Goal: Task Accomplishment & Management: Manage account settings

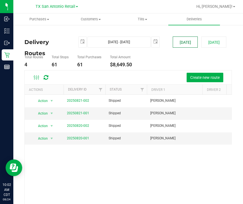
click at [182, 47] on button "[DATE]" at bounding box center [185, 41] width 25 height 11
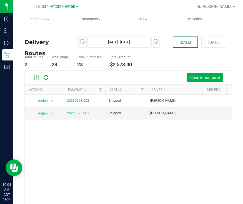
click at [178, 43] on button "[DATE]" at bounding box center [185, 41] width 25 height 11
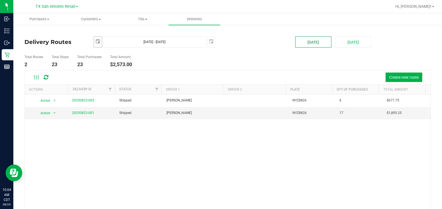
click at [94, 39] on span "select" at bounding box center [98, 42] width 8 height 10
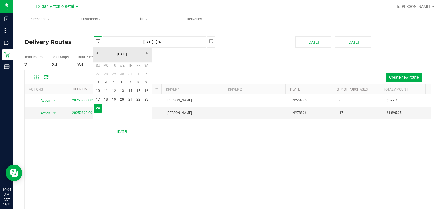
scroll to position [0, 14]
click at [146, 98] on link "23" at bounding box center [146, 99] width 8 height 9
type input "Aug 23, 2025 - Aug 24, 2025"
type input "2025-08-23"
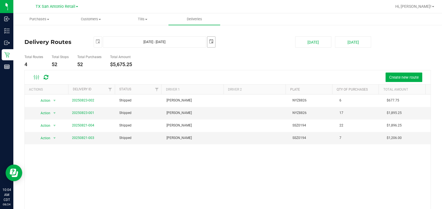
click at [209, 40] on span "select" at bounding box center [211, 41] width 4 height 4
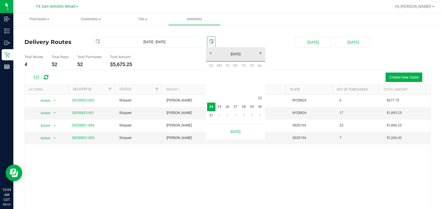
scroll to position [0, 14]
click at [243, 96] on link "23" at bounding box center [260, 98] width 8 height 9
type input "Aug 23, 2025 - Aug 23, 2025"
type input "2025-08-23"
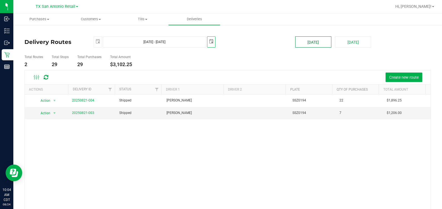
click at [243, 40] on button "[DATE]" at bounding box center [313, 41] width 36 height 11
type input "[DATE] - [DATE]"
click at [86, 112] on link "20250823-001" at bounding box center [83, 113] width 22 height 4
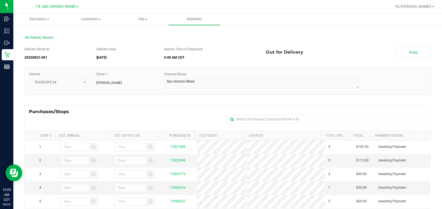
click at [46, 35] on section "All Delivery Routes Delivery Route ID 20250823-001 Delivery Date 08/24/2025 App…" at bounding box center [227, 162] width 407 height 265
click at [47, 36] on span "All Delivery Routes" at bounding box center [38, 38] width 29 height 4
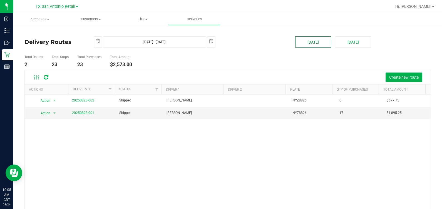
click at [243, 45] on button "[DATE]" at bounding box center [313, 41] width 36 height 11
click at [92, 111] on link "20250823-001" at bounding box center [83, 113] width 22 height 4
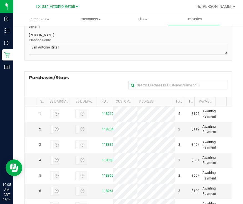
scroll to position [104, 0]
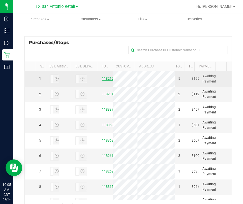
click at [102, 80] on link "11821285" at bounding box center [110, 78] width 16 height 4
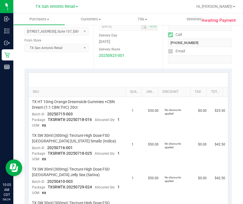
scroll to position [104, 0]
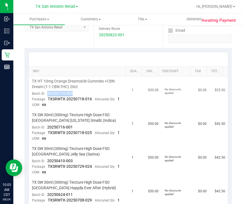
drag, startPoint x: 78, startPoint y: 94, endPoint x: 47, endPoint y: 94, distance: 30.9
click at [47, 94] on td "TX HT 10mg Orange Dreamsicle Gummies +CBN Dream (1:1 CBN:THC) 20ct Batch ID 202…" at bounding box center [79, 93] width 100 height 34
drag, startPoint x: 65, startPoint y: 125, endPoint x: 45, endPoint y: 125, distance: 19.8
click at [45, 125] on td "TX SW 30ml (300mg) Tincture High Dose FSO TX Georgia Smallz (Indica) Batch ID 2…" at bounding box center [79, 127] width 100 height 34
drag, startPoint x: 79, startPoint y: 158, endPoint x: 48, endPoint y: 159, distance: 31.7
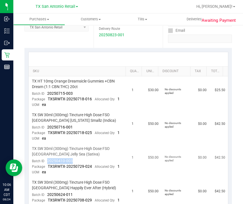
click at [48, 159] on td "TX SW 30ml (300mg) Tincture High Dose FSO TX Jelly Sea (Sativa) Batch ID 202504…" at bounding box center [79, 161] width 100 height 34
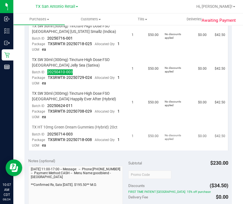
scroll to position [209, 0]
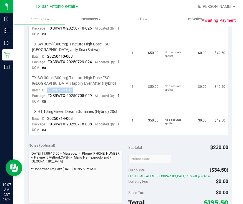
drag, startPoint x: 71, startPoint y: 91, endPoint x: 45, endPoint y: 92, distance: 26.4
click at [45, 92] on td "TX SW 30ml (300mg) Tincture High Dose FSO TX Happily Ever After (Hybrid) Batch …" at bounding box center [79, 90] width 100 height 34
drag, startPoint x: 85, startPoint y: 118, endPoint x: 44, endPoint y: 117, distance: 40.9
click at [44, 117] on td "TX HT 10mg Green Dream Gummies (Hybrid) 20ct Batch ID 20250714-003 Package TXSR…" at bounding box center [79, 121] width 100 height 28
click at [162, 67] on td "No discounts applied" at bounding box center [178, 56] width 33 height 34
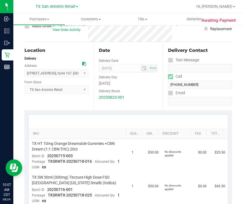
scroll to position [0, 0]
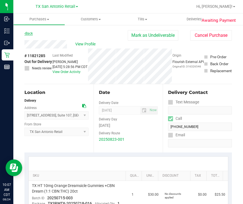
click at [30, 33] on link "Back" at bounding box center [28, 33] width 8 height 4
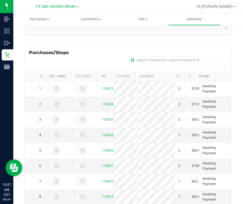
scroll to position [104, 0]
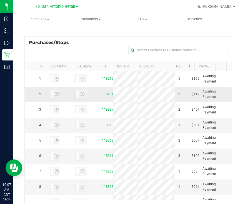
click at [102, 96] on link "11823498" at bounding box center [110, 94] width 16 height 4
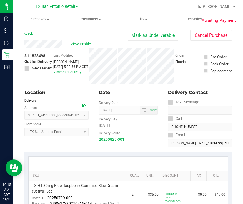
click at [88, 46] on span "View Profile" at bounding box center [82, 44] width 22 height 6
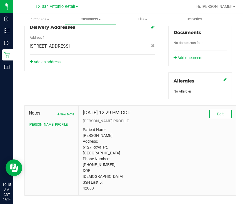
scroll to position [223, 0]
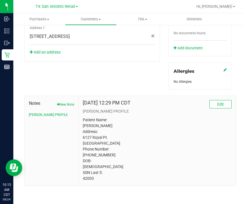
click at [87, 180] on p "Patient Name: Jon P Wachter Address: 6127 Royal Pt. San Antonio, TX, 78239 Phon…" at bounding box center [157, 149] width 149 height 64
click at [192, 144] on p "Patient Name: Jon P Wachter Address: 6127 Royal Pt. San Antonio, TX, 78239 Phon…" at bounding box center [157, 149] width 149 height 64
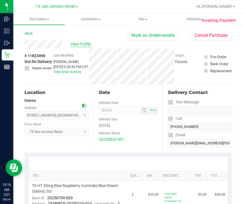
click at [75, 44] on span "View Profile" at bounding box center [82, 44] width 22 height 6
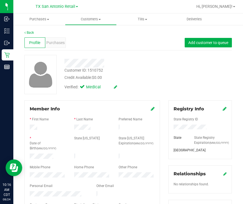
click at [180, 130] on div at bounding box center [200, 127] width 61 height 6
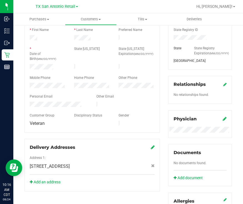
scroll to position [223, 0]
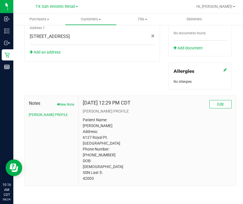
click at [88, 177] on p "Patient Name: Jon P Wachter Address: 6127 Royal Pt. San Antonio, TX, 78239 Phon…" at bounding box center [157, 149] width 149 height 64
click at [172, 152] on p "Patient Name: Jon P Wachter Address: 6127 Royal Pt. San Antonio, TX, 78239 Phon…" at bounding box center [157, 149] width 149 height 64
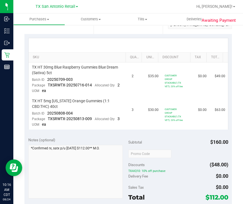
scroll to position [83, 0]
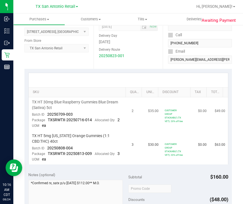
click at [75, 113] on td "TX HT 30mg Blue Raspberry Gummies Blue Dream (Sativa) 5ct Batch ID 20250709-003…" at bounding box center [79, 114] width 100 height 34
drag, startPoint x: 75, startPoint y: 147, endPoint x: 45, endPoint y: 145, distance: 30.4
click at [45, 145] on td "TX HT 5mg Texas Orange Gummies (1:1 CBD:THC) 40ct Batch ID 20250808-004 Package…" at bounding box center [79, 147] width 100 height 33
drag, startPoint x: 75, startPoint y: 113, endPoint x: 45, endPoint y: 113, distance: 30.0
click at [45, 113] on td "TX HT 30mg Blue Raspberry Gummies Blue Dream (Sativa) 5ct Batch ID 20250709-003…" at bounding box center [79, 114] width 100 height 34
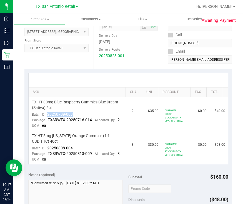
click at [127, 73] on div at bounding box center [129, 80] width 200 height 14
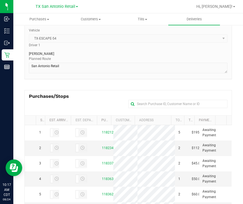
scroll to position [130, 0]
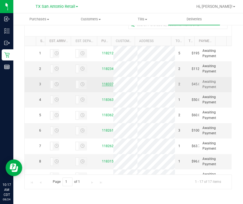
click at [105, 86] on link "11833773" at bounding box center [110, 84] width 16 height 4
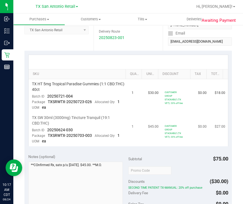
scroll to position [104, 0]
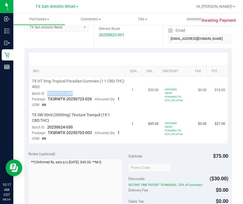
drag, startPoint x: 84, startPoint y: 93, endPoint x: 44, endPoint y: 98, distance: 40.6
click at [44, 98] on td "TX HT 5mg Tropical Paradise Gummies (1:1 CBD:THC) 40ct Batch ID 20250721-004 Pa…" at bounding box center [79, 93] width 100 height 34
drag, startPoint x: 76, startPoint y: 132, endPoint x: 47, endPoint y: 130, distance: 28.8
click at [47, 130] on td "TX SW 30ml (3000mg) Tincture Tranquil (19:1 CBD:THC) Batch ID 20250624-030 Pack…" at bounding box center [79, 126] width 100 height 33
click at [166, 63] on div at bounding box center [129, 59] width 200 height 14
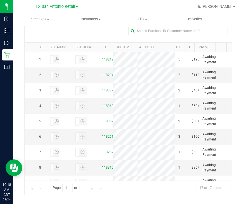
scroll to position [130, 0]
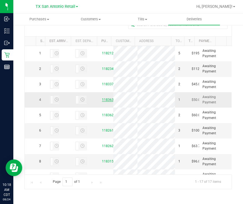
click at [102, 102] on link "11836316" at bounding box center [110, 100] width 16 height 4
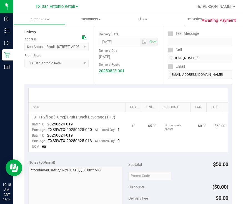
scroll to position [69, 0]
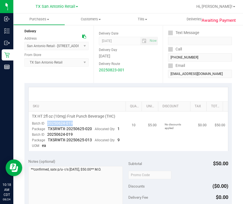
drag, startPoint x: 95, startPoint y: 122, endPoint x: 44, endPoint y: 122, distance: 51.2
click at [44, 122] on td "TX HT 2fl oz (10mg) Fruit Punch Beverage (THC) Batch ID 20250624-019 Package TX…" at bounding box center [79, 130] width 100 height 39
drag, startPoint x: 105, startPoint y: 83, endPoint x: 112, endPoint y: 80, distance: 7.6
click at [105, 83] on div "SKU Quantity Unit Price Discount Tax Total TX HT 2fl oz (10mg) Fruit Punch Beve…" at bounding box center [128, 118] width 208 height 71
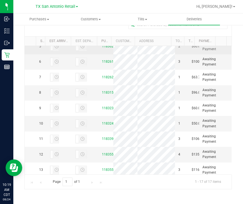
scroll to position [69, 0]
click at [103, 48] on link "11836237" at bounding box center [110, 46] width 16 height 4
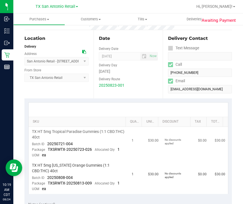
scroll to position [104, 0]
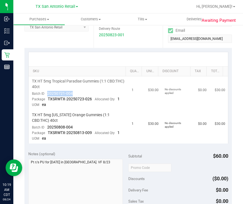
drag, startPoint x: 71, startPoint y: 90, endPoint x: 45, endPoint y: 92, distance: 25.7
click at [45, 92] on td "TX HT 5mg Tropical Paradise Gummies (1:1 CBD:THC) 40ct Batch ID 20250721-004 Pa…" at bounding box center [79, 93] width 100 height 34
drag, startPoint x: 76, startPoint y: 126, endPoint x: 43, endPoint y: 128, distance: 32.6
click at [43, 128] on td "TX HT 5mg Texas Orange Gummies (1:1 CBD:THC) 40ct Batch ID 20250808-004 Package…" at bounding box center [79, 126] width 100 height 33
drag, startPoint x: 43, startPoint y: 128, endPoint x: 88, endPoint y: 135, distance: 45.1
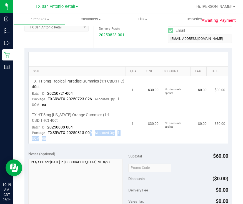
click at [88, 135] on td "TX HT 5mg Texas Orange Gummies (1:1 CBD:THC) 40ct Batch ID 20250808-004 Package…" at bounding box center [79, 126] width 100 height 33
drag, startPoint x: 88, startPoint y: 135, endPoint x: 44, endPoint y: 126, distance: 44.5
click at [44, 126] on td "TX HT 5mg Texas Orange Gummies (1:1 CBD:THC) 40ct Batch ID 20250808-004 Package…" at bounding box center [79, 126] width 100 height 33
click at [158, 50] on div "SKU Quantity Unit Price Discount Tax Total TX HT 5mg Tropical Paradise Gummies …" at bounding box center [128, 97] width 208 height 99
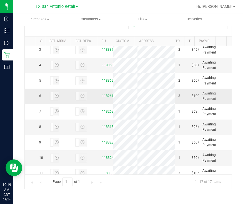
scroll to position [69, 0]
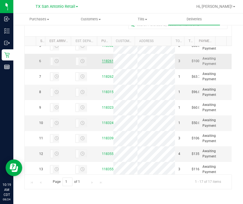
click at [104, 63] on link "11826163" at bounding box center [110, 61] width 16 height 4
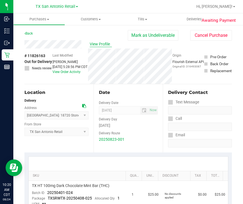
click at [93, 46] on span "View Profile" at bounding box center [101, 44] width 22 height 6
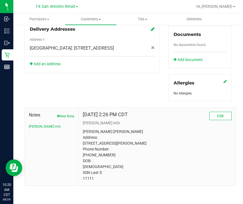
scroll to position [217, 0]
click at [176, 139] on p "Samantha Ann Gordano Address: 1216 ELI WHITNEY SCHERTZ, TX, 78154 Phone Number:…" at bounding box center [157, 155] width 149 height 53
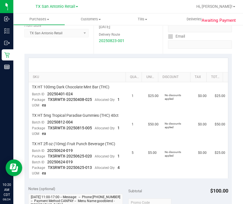
scroll to position [112, 0]
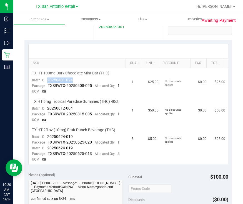
drag, startPoint x: 75, startPoint y: 78, endPoint x: 44, endPoint y: 78, distance: 31.2
click at [44, 78] on td "TX HT 100mg Dark Chocolate Mint Bar (THC) Batch ID 20250401-024 Package TXSRWTX…" at bounding box center [79, 82] width 100 height 28
drag, startPoint x: 80, startPoint y: 106, endPoint x: 45, endPoint y: 110, distance: 35.5
click at [45, 110] on td "TX HT 5mg Tropical Paradise Gummies (THC) 40ct Batch ID 20250812-004 Package TX…" at bounding box center [79, 111] width 100 height 28
drag, startPoint x: 69, startPoint y: 137, endPoint x: 44, endPoint y: 134, distance: 25.2
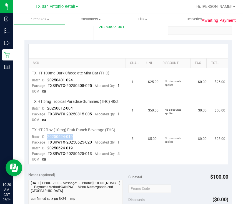
click at [44, 134] on td "TX HT 2fl oz (10mg) Fruit Punch Beverage (THC) Batch ID 20250624-019 Package TX…" at bounding box center [79, 144] width 100 height 39
click at [185, 46] on div at bounding box center [129, 51] width 200 height 14
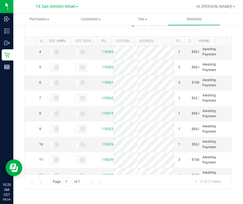
scroll to position [69, 0]
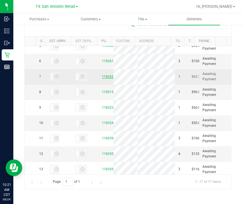
click at [104, 78] on link "11826204" at bounding box center [110, 77] width 16 height 4
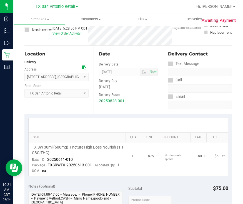
scroll to position [69, 0]
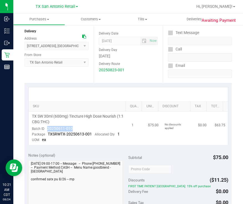
drag, startPoint x: 64, startPoint y: 130, endPoint x: 44, endPoint y: 127, distance: 20.2
click at [44, 127] on td "TX SW 30ml (600mg) Tincture High Dose Nourish (1:1 CBG:THC) Batch ID 20250611-0…" at bounding box center [79, 127] width 100 height 33
click at [185, 84] on div "SKU Quantity Unit Price Discount Tax Total TX SW 30ml (600mg) Tincture High Dos…" at bounding box center [128, 116] width 208 height 66
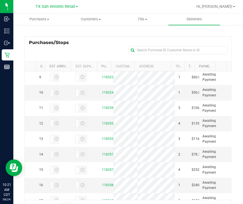
scroll to position [139, 0]
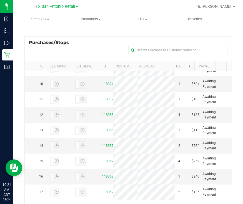
click at [104, 55] on link "11831579" at bounding box center [110, 53] width 16 height 4
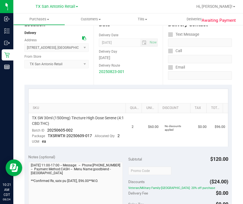
scroll to position [69, 0]
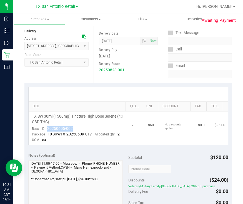
drag, startPoint x: 76, startPoint y: 127, endPoint x: 45, endPoint y: 127, distance: 31.7
click at [45, 127] on td "TX SW 30ml (1500mg) Tincture High Dose Serene (4:1 CBD:THC) Batch ID 20250605-0…" at bounding box center [79, 127] width 100 height 33
click at [163, 110] on th "Discount" at bounding box center [174, 107] width 33 height 10
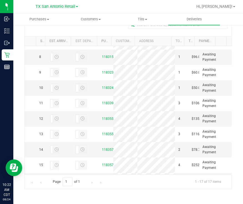
scroll to position [139, 0]
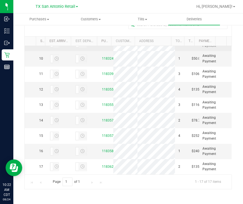
click at [99, 51] on td "11832369" at bounding box center [106, 43] width 15 height 15
click at [102, 45] on link "11832369" at bounding box center [110, 43] width 16 height 4
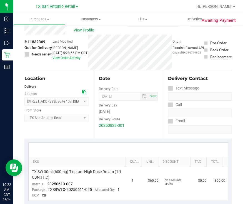
scroll to position [69, 0]
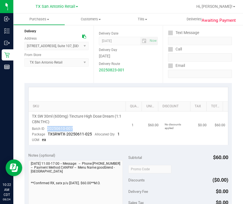
drag, startPoint x: 75, startPoint y: 128, endPoint x: 46, endPoint y: 127, distance: 29.2
click at [46, 127] on td "TX SW 30ml (600mg) Tincture High Dose Dream (1:1 CBN:THC) Batch ID 20250610-007…" at bounding box center [79, 127] width 100 height 33
click at [208, 83] on div "SKU Quantity Unit Price Discount Tax Total TX SW 30ml (600mg) Tincture High Dos…" at bounding box center [128, 116] width 208 height 66
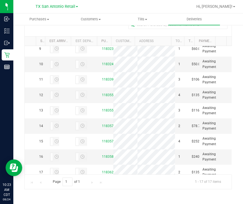
scroll to position [139, 0]
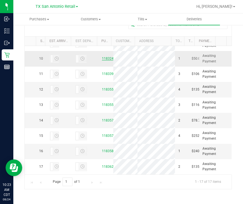
click at [107, 60] on link "11832464" at bounding box center [110, 58] width 16 height 4
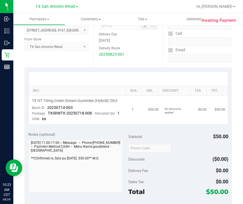
scroll to position [104, 0]
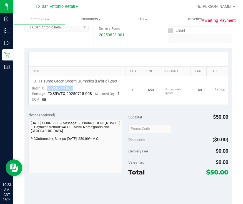
drag, startPoint x: 75, startPoint y: 87, endPoint x: 46, endPoint y: 89, distance: 29.0
click at [46, 89] on td "TX HT 10mg Green Dream Gummies (Hybrid) 20ct Batch ID 20250714-003 Package TXSR…" at bounding box center [79, 90] width 100 height 28
click at [165, 65] on div at bounding box center [129, 59] width 200 height 14
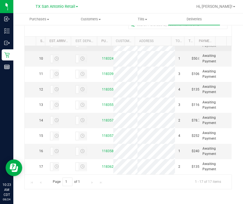
scroll to position [174, 0]
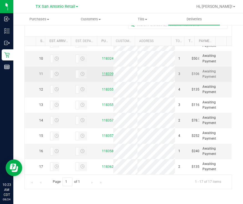
click at [104, 76] on link "11833981" at bounding box center [110, 74] width 16 height 4
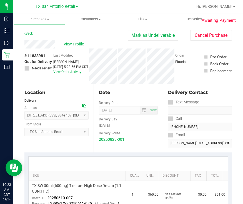
click at [72, 43] on span "View Profile" at bounding box center [75, 44] width 22 height 6
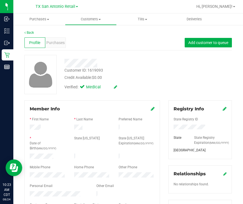
click at [130, 42] on div "Profile Purchases Add customer to queue" at bounding box center [128, 42] width 208 height 15
click at [60, 44] on span "Purchases" at bounding box center [55, 43] width 18 height 6
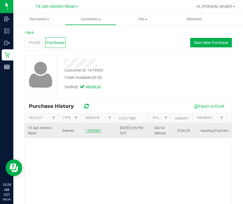
click at [89, 129] on link "11833981" at bounding box center [94, 131] width 16 height 4
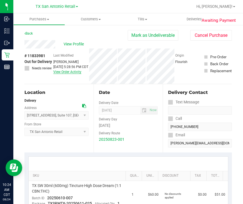
click at [62, 74] on link "View Order Activity" at bounding box center [67, 72] width 28 height 4
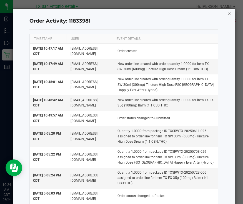
click at [228, 13] on icon "button" at bounding box center [230, 13] width 4 height 7
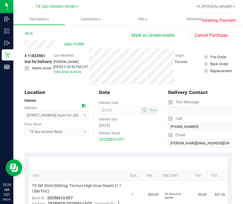
click at [83, 35] on div "Back Mark as Undeliverable Cancel Purchase" at bounding box center [128, 35] width 208 height 10
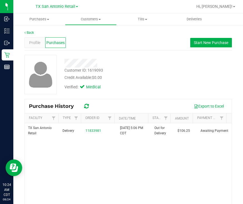
click at [94, 47] on div "Profile Purchases Start New Purchase" at bounding box center [128, 42] width 208 height 15
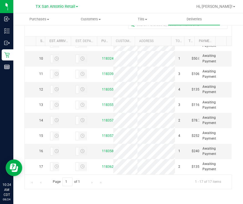
scroll to position [209, 0]
click at [103, 91] on link "11835554" at bounding box center [110, 89] width 16 height 4
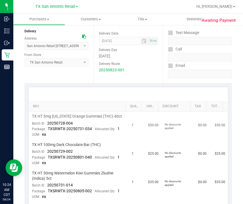
scroll to position [104, 0]
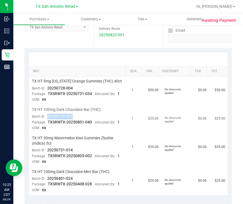
drag, startPoint x: 78, startPoint y: 117, endPoint x: 46, endPoint y: 117, distance: 32.0
click at [46, 117] on td "TX HT 100mg Dark Chocolate Bar (THC) Batch ID 20250729-002 Package TXSRWTX-2025…" at bounding box center [79, 119] width 100 height 28
drag, startPoint x: 55, startPoint y: 86, endPoint x: 43, endPoint y: 87, distance: 11.2
click at [43, 87] on td "TX HT 5mg Texas Orange Gummies (THC) 40ct Batch ID 20250728-004 Package TXSRWTX…" at bounding box center [79, 90] width 100 height 28
drag, startPoint x: 80, startPoint y: 148, endPoint x: 47, endPoint y: 148, distance: 32.8
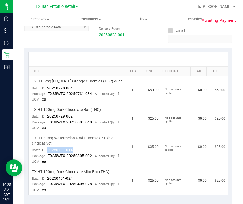
click at [47, 148] on td "TX HT 30mg Watermelon Kiwi Gummies Zlushie (Indica) 5ct Batch ID 20250731-014 P…" at bounding box center [79, 150] width 100 height 34
drag, startPoint x: 78, startPoint y: 177, endPoint x: 46, endPoint y: 177, distance: 31.4
click at [46, 177] on td "TX HT 100mg Dark Chocolate Mint Bar (THC) Batch ID 20250401-024 Package TXSRWTX…" at bounding box center [79, 181] width 100 height 28
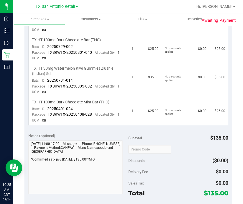
click at [149, 64] on td "$35.00" at bounding box center [153, 80] width 17 height 34
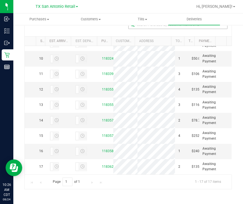
scroll to position [243, 0]
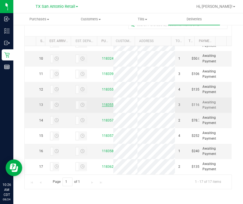
click at [102, 107] on link "11835567" at bounding box center [110, 105] width 16 height 4
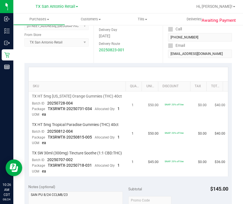
scroll to position [104, 0]
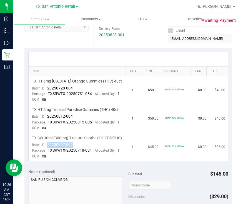
drag, startPoint x: 91, startPoint y: 148, endPoint x: 46, endPoint y: 149, distance: 44.2
click at [46, 149] on td "TX SW 30ml (300mg) Tincture Soothe (1:1 CBD:THC) Batch ID 20250707-002 Package …" at bounding box center [79, 147] width 100 height 28
drag, startPoint x: 78, startPoint y: 113, endPoint x: 43, endPoint y: 114, distance: 34.5
click at [43, 114] on td "TX HT 5mg Tropical Paradise Gummies (THC) 40ct Batch ID 20250812-004 Package TX…" at bounding box center [79, 119] width 100 height 28
drag, startPoint x: 84, startPoint y: 86, endPoint x: 44, endPoint y: 89, distance: 39.9
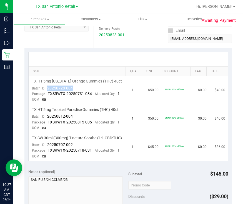
click at [44, 89] on td "TX HT 5mg Texas Orange Gummies (THC) 40ct Batch ID 20250728-004 Package TXSRWTX…" at bounding box center [79, 90] width 100 height 28
click at [131, 54] on div at bounding box center [129, 59] width 200 height 14
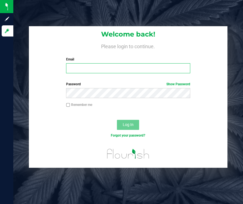
type input "[EMAIL_ADDRESS][DOMAIN_NAME]"
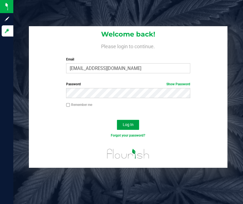
click at [122, 129] on button "Log In" at bounding box center [128, 125] width 22 height 10
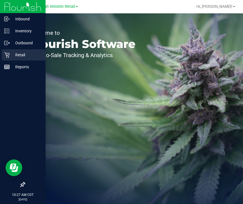
click at [15, 57] on p "Retail" at bounding box center [26, 54] width 33 height 7
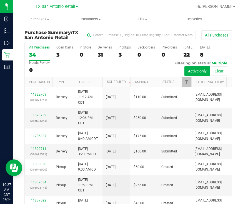
click at [190, 12] on div at bounding box center [146, 6] width 93 height 11
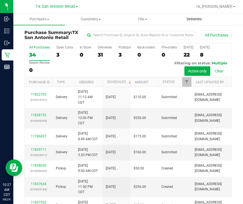
click at [192, 18] on span "Deliveries" at bounding box center [194, 19] width 30 height 5
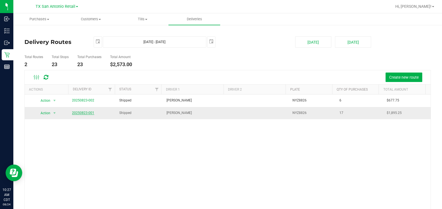
click at [76, 111] on link "20250823-001" at bounding box center [83, 113] width 22 height 4
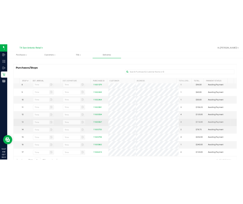
scroll to position [134, 0]
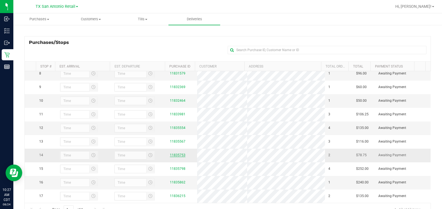
click at [181, 153] on link "11835753" at bounding box center [178, 155] width 16 height 4
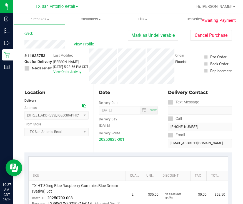
click at [79, 41] on span "View Profile" at bounding box center [85, 44] width 22 height 6
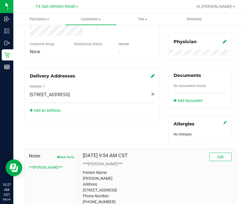
scroll to position [223, 0]
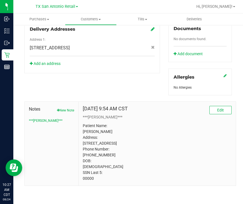
click at [83, 179] on p "Patient Name: Mark Muegge Address: 148 Bryn Mawr San Antonio, TX, 78209 Phone N…" at bounding box center [157, 152] width 149 height 58
click at [151, 164] on p "Patient Name: Mark Muegge Address: 148 Bryn Mawr San Antonio, TX, 78209 Phone N…" at bounding box center [157, 152] width 149 height 58
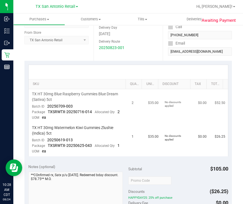
scroll to position [104, 0]
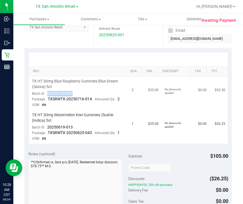
drag, startPoint x: 82, startPoint y: 94, endPoint x: 46, endPoint y: 93, distance: 35.9
click at [46, 93] on td "TX HT 30mg Blue Raspberry Gummies Blue Dream (Sativa) 5ct Batch ID 20250709-003…" at bounding box center [79, 93] width 100 height 34
drag, startPoint x: 79, startPoint y: 126, endPoint x: 45, endPoint y: 125, distance: 34.5
click at [45, 125] on td "TX HT 30mg Watermelon Kiwi Gummies Zlushie (Indica) 5ct Batch ID 20250619-013 P…" at bounding box center [79, 126] width 100 height 33
click at [159, 52] on div at bounding box center [129, 59] width 200 height 14
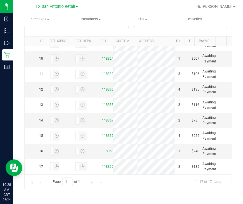
scroll to position [313, 0]
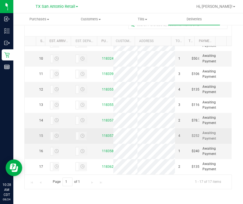
click at [99, 128] on td "11835798" at bounding box center [106, 135] width 15 height 15
click at [102, 134] on link "11835798" at bounding box center [110, 136] width 16 height 4
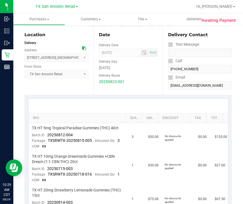
scroll to position [104, 0]
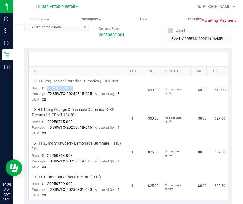
drag, startPoint x: 79, startPoint y: 86, endPoint x: 46, endPoint y: 86, distance: 33.1
click at [46, 86] on td "TX HT 5mg Tropical Paradise Gummies (THC) 40ct Batch ID 20250812-004 Package TX…" at bounding box center [79, 90] width 100 height 28
drag, startPoint x: 74, startPoint y: 120, endPoint x: 45, endPoint y: 120, distance: 29.2
click at [45, 120] on td "TX HT 10mg Orange Dreamsicle Gummies +CBN Dream (1:1 CBN:THC) 20ct Batch ID 202…" at bounding box center [79, 122] width 100 height 34
drag, startPoint x: 76, startPoint y: 155, endPoint x: 46, endPoint y: 153, distance: 30.9
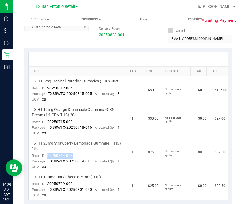
click at [46, 153] on td "TX HT 20mg Strawberry Lemonade Gummies (THC) 15ct Batch ID 20250814-003 Package…" at bounding box center [79, 155] width 100 height 34
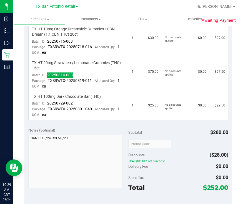
scroll to position [174, 0]
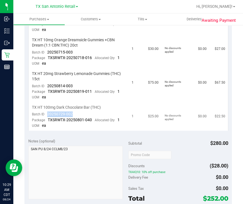
drag, startPoint x: 87, startPoint y: 115, endPoint x: 46, endPoint y: 114, distance: 41.2
click at [46, 114] on td "TX HT 100mg Dark Chocolate Bar (THC) Batch ID 20250729-002 Package TXSRWTX-2025…" at bounding box center [79, 116] width 100 height 28
click at [215, 82] on span "$67.50" at bounding box center [220, 82] width 11 height 5
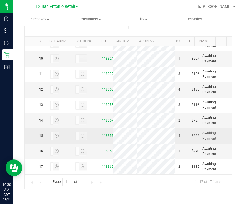
scroll to position [314, 0]
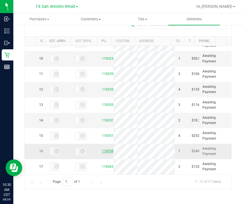
click at [103, 149] on link "11835862" at bounding box center [110, 151] width 16 height 4
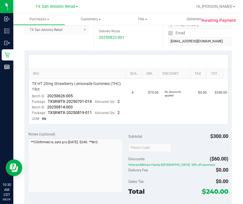
scroll to position [104, 0]
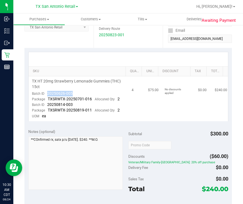
drag, startPoint x: 80, startPoint y: 92, endPoint x: 47, endPoint y: 93, distance: 32.3
click at [47, 93] on td "TX HT 20mg Strawberry Lemonade Gummies (THC) 15ct Batch ID 20250626-005 Package…" at bounding box center [79, 98] width 100 height 45
drag, startPoint x: 77, startPoint y: 103, endPoint x: 46, endPoint y: 102, distance: 30.4
click at [46, 102] on td "TX HT 20mg Strawberry Lemonade Gummies (THC) 15ct Batch ID 20250626-005 Package…" at bounding box center [79, 98] width 100 height 45
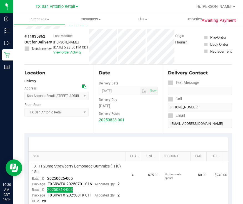
scroll to position [0, 0]
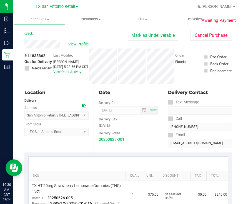
click at [107, 45] on div "View Profile" at bounding box center [75, 44] width 103 height 8
click at [73, 78] on div "Last Modified Lindsey Sherman Aug 23, 2025 5:28:56 PM CDT View Order Activity" at bounding box center [70, 65] width 35 height 35
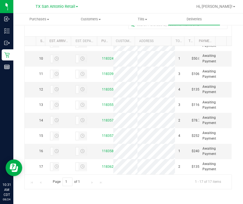
scroll to position [314, 0]
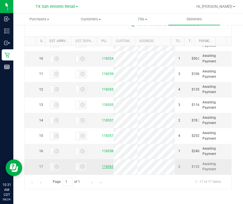
click at [102, 164] on link "11836215" at bounding box center [110, 166] width 16 height 4
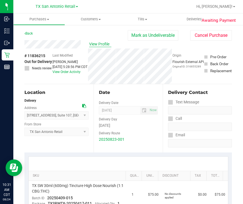
click at [91, 43] on span "View Profile" at bounding box center [100, 44] width 22 height 6
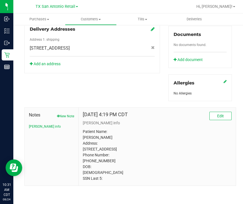
scroll to position [217, 0]
drag, startPoint x: 110, startPoint y: 158, endPoint x: 80, endPoint y: 163, distance: 30.8
click at [80, 163] on div "Oct 30, 2023 4:19 PM CDT Edit CURT info Patient Name: Ramona Zambrano Address: …" at bounding box center [157, 146] width 157 height 78
drag, startPoint x: 115, startPoint y: 141, endPoint x: 81, endPoint y: 142, distance: 34.8
click at [81, 142] on div "Oct 30, 2023 4:19 PM CDT Edit CURT info Patient Name: Ramona Zambrano Address: …" at bounding box center [157, 146] width 157 height 78
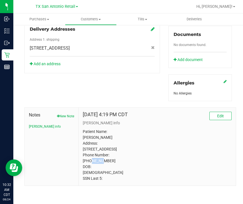
drag, startPoint x: 124, startPoint y: 149, endPoint x: 111, endPoint y: 150, distance: 12.8
click at [111, 150] on p "Patient Name: Ramona Zambrano Address: 15 Sable Forest San Antonio, TX, 78259 P…" at bounding box center [157, 155] width 149 height 53
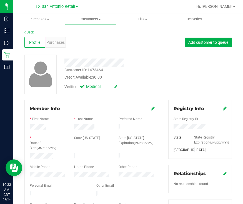
scroll to position [0, 0]
click at [53, 38] on div "Purchases" at bounding box center [55, 42] width 21 height 11
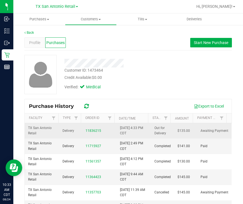
click at [94, 128] on div "11836215" at bounding box center [100, 130] width 28 height 5
click at [95, 129] on link "11836215" at bounding box center [94, 131] width 16 height 4
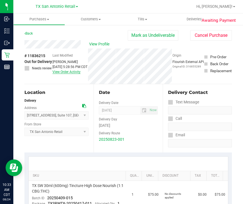
click at [68, 74] on link "View Order Activity" at bounding box center [67, 72] width 28 height 4
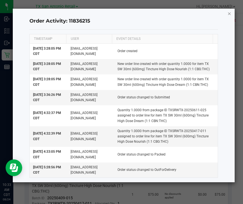
click at [228, 14] on icon "button" at bounding box center [230, 13] width 4 height 7
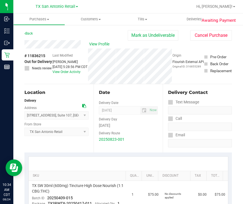
click at [186, 81] on div "Origin Flourish External API Original ID: 316855289" at bounding box center [188, 65] width 31 height 35
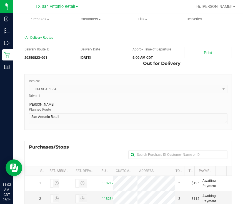
click at [50, 7] on span "TX San Antonio Retail" at bounding box center [56, 6] width 40 height 5
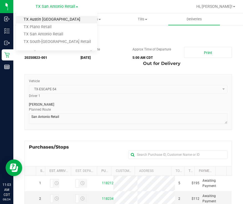
click at [45, 21] on link "TX Austin DC" at bounding box center [56, 20] width 81 height 8
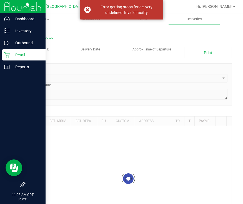
click at [9, 55] on icon at bounding box center [6, 54] width 5 height 5
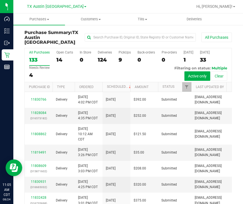
click at [114, 56] on div "All Purchases 133 Open Carts 14 In Store 0 Deliveries 124 PickUps 9 Back-orders…" at bounding box center [128, 65] width 207 height 34
click at [122, 56] on div "9" at bounding box center [125, 59] width 12 height 6
click at [0, 0] on input "PickUps 9" at bounding box center [0, 0] width 0 height 0
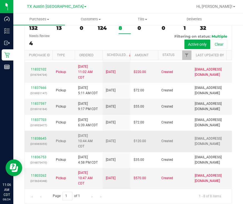
scroll to position [58, 0]
click at [34, 136] on link "11838645" at bounding box center [39, 138] width 16 height 4
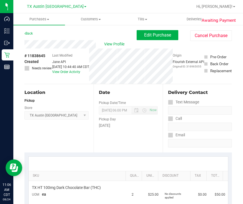
click at [96, 46] on div "View Profile" at bounding box center [80, 44] width 112 height 8
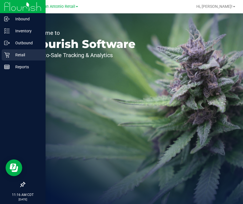
click at [13, 53] on p "Retail" at bounding box center [26, 54] width 33 height 7
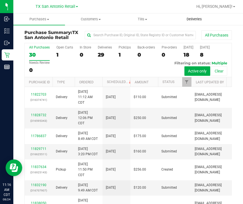
click at [196, 20] on span "Deliveries" at bounding box center [194, 19] width 30 height 5
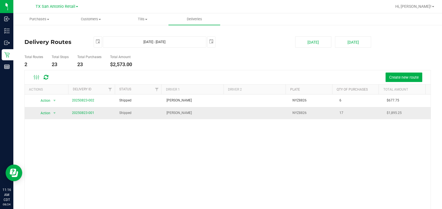
click at [87, 110] on td "20250823-001" at bounding box center [92, 113] width 47 height 12
click at [75, 114] on link "20250823-001" at bounding box center [83, 113] width 22 height 4
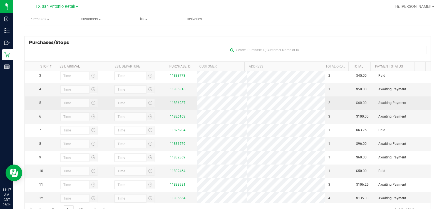
scroll to position [69, 0]
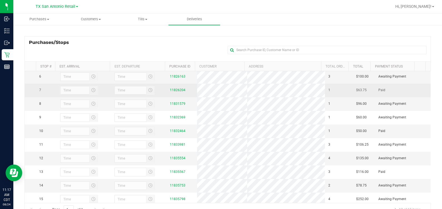
click at [170, 97] on td "11826204" at bounding box center [182, 91] width 31 height 14
click at [175, 96] on td "11826204" at bounding box center [182, 91] width 31 height 14
click at [173, 93] on div "11826204" at bounding box center [182, 90] width 24 height 5
drag, startPoint x: 173, startPoint y: 99, endPoint x: 175, endPoint y: 102, distance: 3.9
click at [175, 92] on link "11826204" at bounding box center [178, 90] width 16 height 4
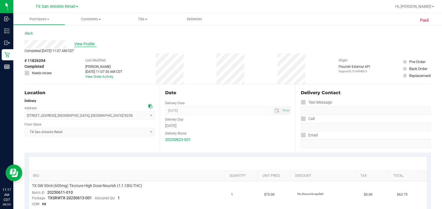
click at [87, 46] on span "View Profile" at bounding box center [85, 44] width 22 height 6
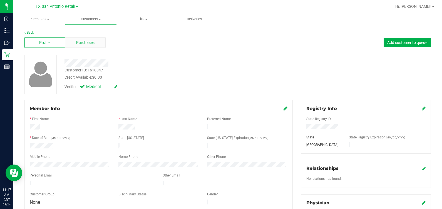
click at [81, 40] on div "Purchases" at bounding box center [85, 42] width 41 height 11
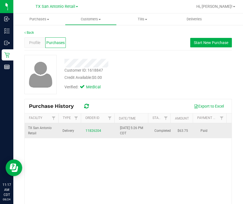
click at [86, 132] on div "11826204" at bounding box center [100, 130] width 28 height 5
click at [89, 128] on div "11826204" at bounding box center [100, 130] width 28 height 5
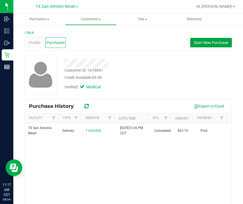
click at [191, 39] on button "Start New Purchase" at bounding box center [212, 42] width 42 height 9
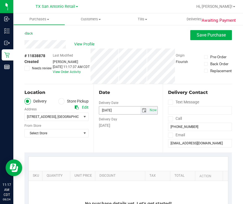
click at [142, 109] on span "select" at bounding box center [144, 110] width 4 height 4
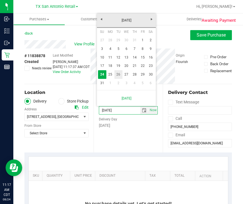
click at [120, 75] on link "26" at bounding box center [119, 74] width 8 height 9
type input "08/26/2025"
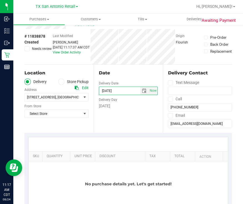
scroll to position [34, 0]
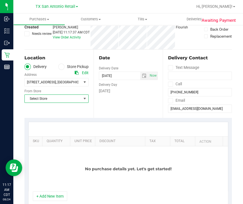
click at [82, 94] on span "Select Store" at bounding box center [56, 98] width 64 height 8
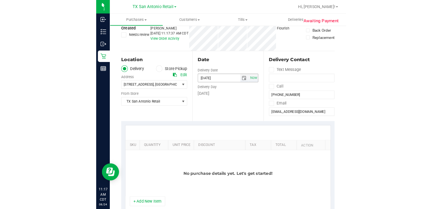
scroll to position [69, 0]
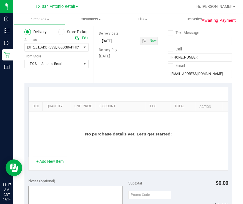
click at [60, 159] on button "+ Add New Item" at bounding box center [50, 160] width 34 height 9
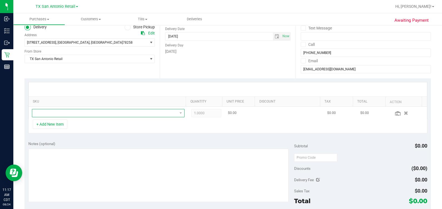
click at [39, 113] on span "NO DATA FOUND" at bounding box center [104, 113] width 145 height 8
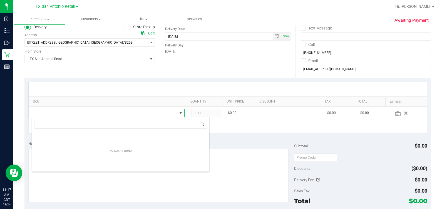
scroll to position [8, 146]
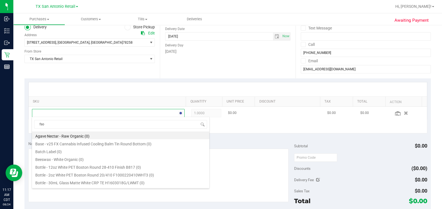
type input "fso"
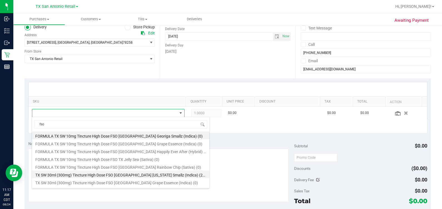
scroll to position [34, 0]
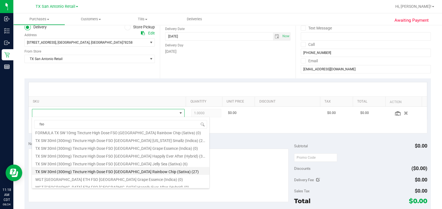
click at [81, 170] on li "TX SW 30ml (300mg) Tincture High Dose FSO TX Rainbow Chip (Sativa) (27)" at bounding box center [120, 171] width 177 height 8
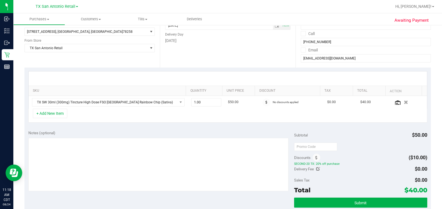
scroll to position [69, 0]
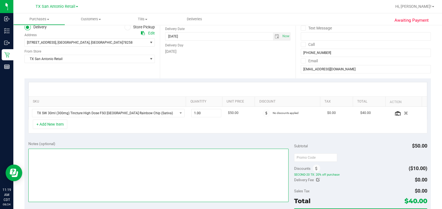
click at [156, 181] on textarea at bounding box center [158, 175] width 261 height 53
click at [96, 158] on textarea at bounding box center [158, 175] width 261 height 53
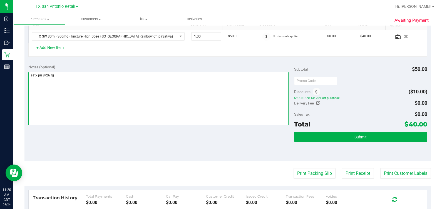
scroll to position [174, 0]
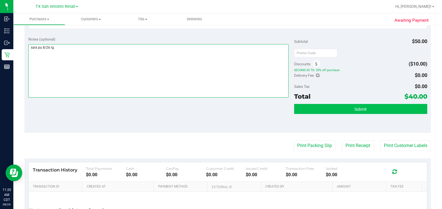
type textarea "satx pu 8/26 rg"
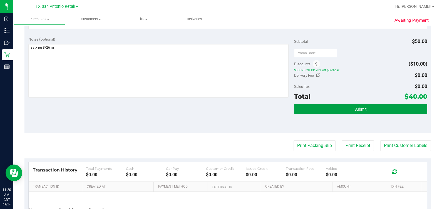
click at [243, 106] on button "Submit" at bounding box center [360, 109] width 133 height 10
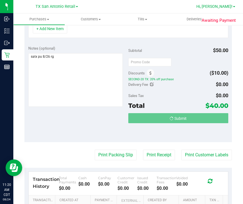
scroll to position [156, 0]
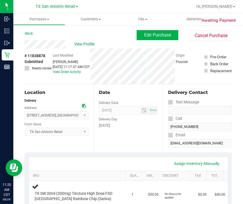
click at [82, 39] on div "Back Edit Purchase Cancel Purchase" at bounding box center [128, 35] width 208 height 10
click at [82, 44] on span "View Profile" at bounding box center [85, 44] width 22 height 6
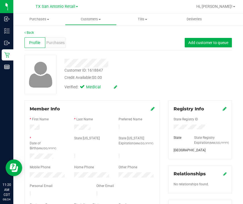
drag, startPoint x: 67, startPoint y: 187, endPoint x: 66, endPoint y: 193, distance: 5.8
click at [66, 193] on div at bounding box center [59, 194] width 67 height 7
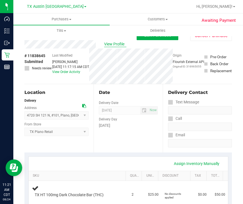
click at [113, 45] on span "View Profile" at bounding box center [115, 44] width 22 height 6
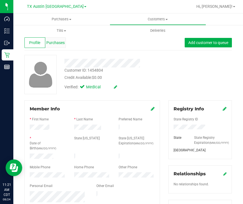
click at [61, 41] on span "Purchases" at bounding box center [55, 43] width 18 height 6
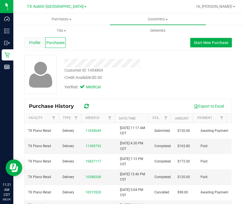
click at [32, 43] on span "Profile" at bounding box center [34, 43] width 11 height 6
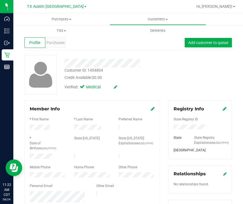
click at [28, 191] on div at bounding box center [59, 197] width 67 height 13
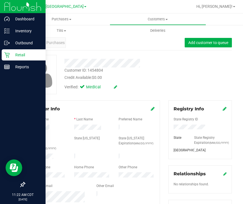
click at [19, 56] on p "Retail" at bounding box center [26, 54] width 33 height 7
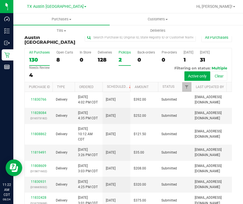
click at [123, 56] on div "2" at bounding box center [125, 59] width 12 height 6
click at [0, 0] on input "PickUps 2" at bounding box center [0, 0] width 0 height 0
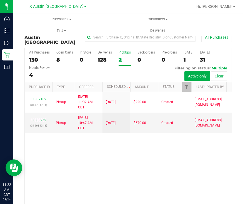
click at [45, 4] on div "TX Austin [GEOGRAPHIC_DATA]" at bounding box center [57, 6] width 60 height 7
click at [46, 6] on span "TX Austin [GEOGRAPHIC_DATA]" at bounding box center [55, 6] width 57 height 5
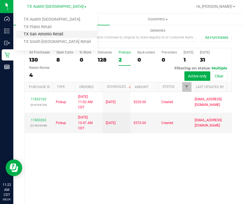
click at [53, 35] on link "TX San Antonio Retail" at bounding box center [56, 35] width 81 height 8
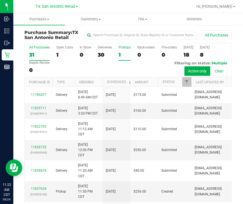
click at [125, 55] on div "1" at bounding box center [125, 54] width 12 height 6
click at [0, 0] on input "PickUps 1" at bounding box center [0, 0] width 0 height 0
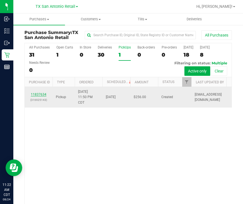
click at [40, 93] on link "11837634" at bounding box center [39, 94] width 16 height 4
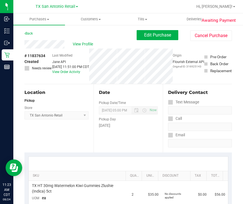
click at [76, 48] on div "View Profile" at bounding box center [80, 44] width 112 height 8
click at [76, 44] on span "View Profile" at bounding box center [84, 44] width 22 height 6
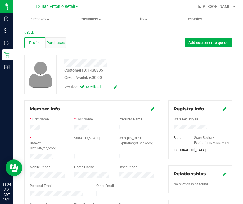
click at [50, 46] on div "Purchases" at bounding box center [55, 42] width 21 height 11
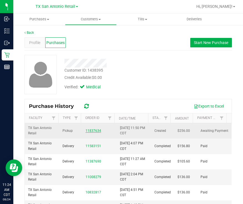
click at [89, 129] on link "11837634" at bounding box center [94, 131] width 16 height 4
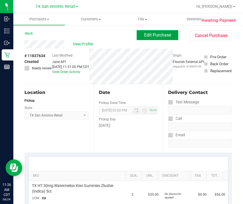
click at [144, 33] on span "Edit Purchase" at bounding box center [157, 34] width 27 height 5
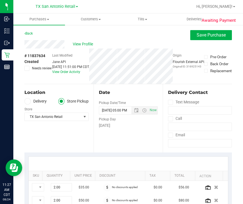
click at [26, 103] on span at bounding box center [27, 101] width 6 height 6
click at [0, 0] on input "Delivery" at bounding box center [0, 0] width 0 height 0
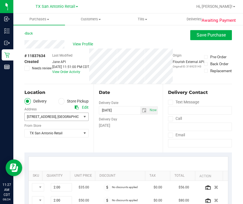
click at [45, 118] on span "12114 Rossmore Dr , San Antonio , TX 78230" at bounding box center [52, 117] width 54 height 8
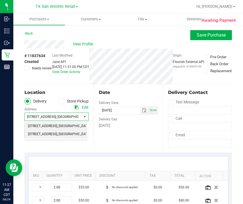
click at [50, 129] on span "18720 Stone Oak Pkwy suite 107" at bounding box center [42, 125] width 29 height 7
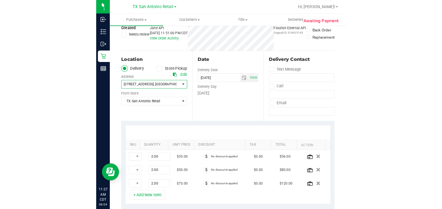
scroll to position [104, 0]
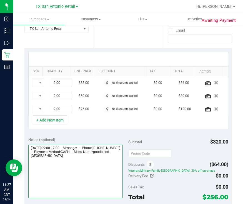
click at [96, 167] on textarea at bounding box center [75, 170] width 95 height 53
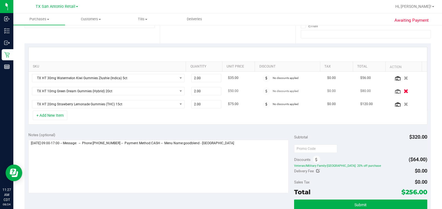
click at [404, 92] on icon "button" at bounding box center [406, 91] width 5 height 4
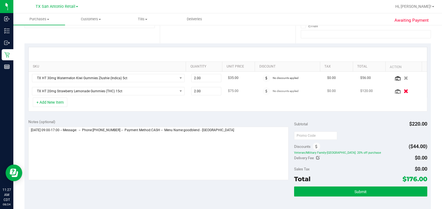
click at [404, 90] on icon "button" at bounding box center [406, 91] width 5 height 4
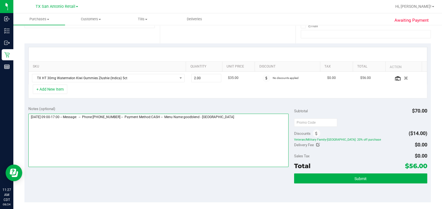
click at [254, 149] on textarea at bounding box center [158, 140] width 261 height 53
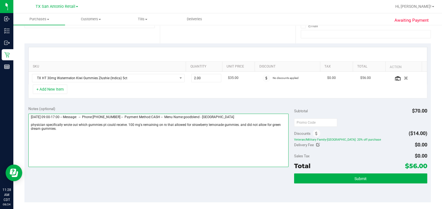
click at [127, 125] on textarea at bounding box center [158, 140] width 261 height 53
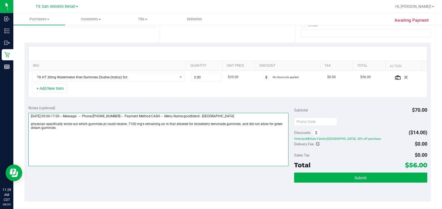
scroll to position [105, 0]
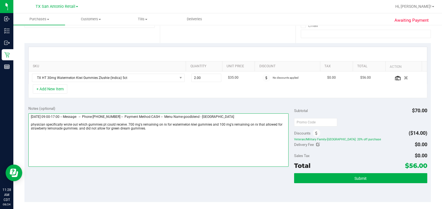
click at [79, 129] on textarea at bounding box center [158, 139] width 261 height 53
click at [171, 130] on textarea at bounding box center [158, 139] width 261 height 53
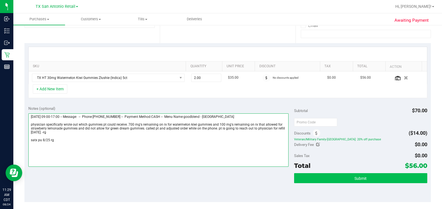
type textarea "Monday 08/25/2025 09:00-17:00 -- Message: -- Phone:2106070228 -- Payment Method…"
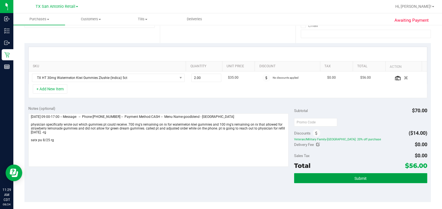
click at [311, 178] on button "Submit" at bounding box center [360, 178] width 133 height 10
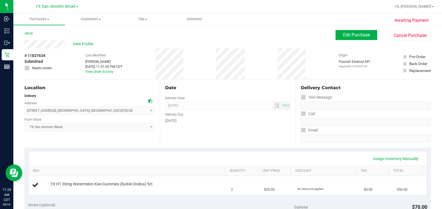
click at [81, 41] on div "View Profile" at bounding box center [179, 44] width 311 height 8
click at [81, 43] on span "View Profile" at bounding box center [84, 44] width 22 height 6
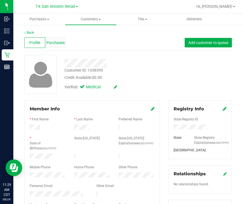
click at [59, 38] on div "Purchases" at bounding box center [55, 42] width 21 height 11
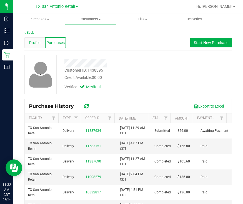
click at [34, 40] on span "Profile" at bounding box center [34, 43] width 11 height 6
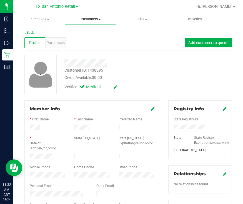
click at [85, 22] on uib-tab-heading "Customers All customers Add a new customer All physicians" at bounding box center [90, 19] width 51 height 11
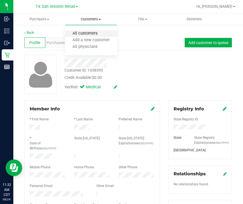
click at [84, 34] on span "All customers" at bounding box center [85, 33] width 40 height 5
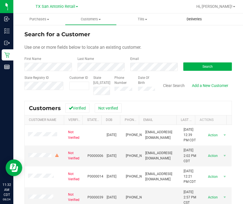
click at [200, 19] on span "Deliveries" at bounding box center [194, 19] width 30 height 5
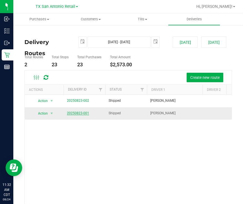
click at [74, 111] on link "20250823-001" at bounding box center [78, 113] width 22 height 4
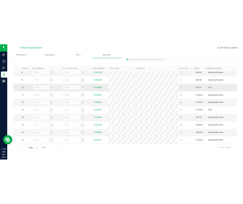
scroll to position [134, 0]
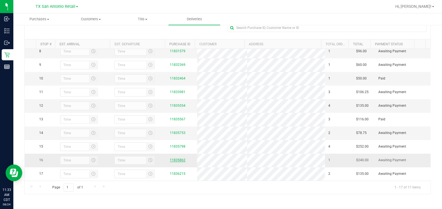
click at [171, 158] on link "11835862" at bounding box center [178, 160] width 16 height 4
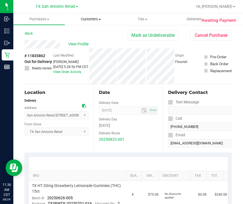
click at [100, 18] on span "Customers" at bounding box center [90, 19] width 51 height 5
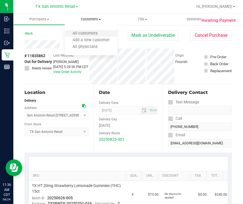
click at [92, 31] on li "All customers" at bounding box center [91, 33] width 52 height 7
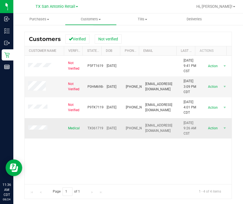
scroll to position [69, 0]
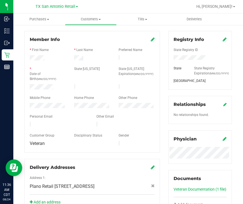
scroll to position [235, 0]
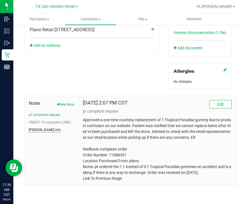
click at [38, 128] on button "CURT info" at bounding box center [45, 129] width 32 height 5
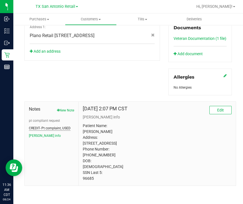
click at [38, 125] on button "CREDIT- Pt complaint, USED" at bounding box center [50, 127] width 42 height 5
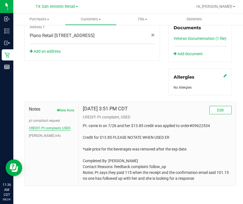
scroll to position [229, 0]
click at [34, 136] on button "CURT info" at bounding box center [45, 135] width 32 height 5
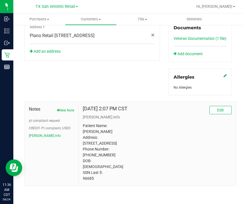
drag, startPoint x: 95, startPoint y: 183, endPoint x: 78, endPoint y: 184, distance: 17.8
click at [79, 184] on div "Jan 7, 2024 2:07 PM CST Edit CURT info Patient Name: Cynthia Cruz Address: 9050…" at bounding box center [157, 144] width 157 height 84
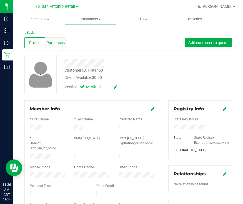
click at [65, 43] on div "Purchases" at bounding box center [55, 42] width 21 height 11
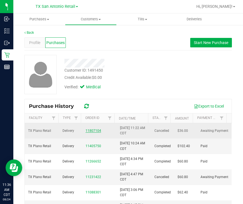
click at [92, 130] on link "11807104" at bounding box center [94, 131] width 16 height 4
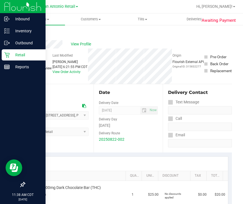
click at [11, 58] on p "Retail" at bounding box center [26, 54] width 33 height 7
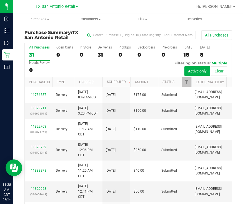
click at [38, 5] on span "TX San Antonio Retail" at bounding box center [56, 6] width 40 height 5
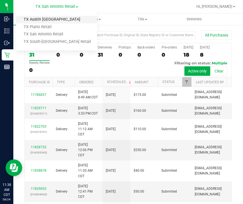
click at [39, 18] on link "TX Austin [GEOGRAPHIC_DATA]" at bounding box center [56, 20] width 81 height 8
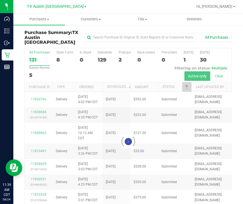
click at [124, 54] on div at bounding box center [128, 141] width 207 height 186
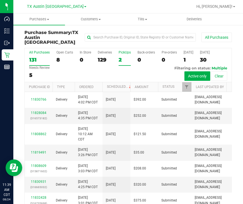
click at [119, 56] on div "2" at bounding box center [125, 59] width 12 height 6
click at [0, 0] on input "PickUps 2" at bounding box center [0, 0] width 0 height 0
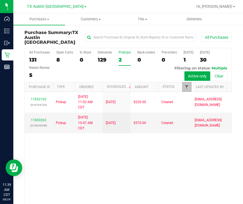
click at [187, 85] on span "Filter" at bounding box center [187, 87] width 4 height 4
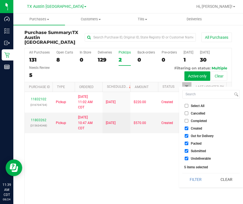
click at [186, 135] on input "Out for Delivery" at bounding box center [187, 136] width 4 height 4
checkbox input "false"
click at [186, 144] on input "Packed" at bounding box center [187, 143] width 4 height 4
checkbox input "false"
click at [187, 151] on input "Submitted" at bounding box center [187, 151] width 4 height 4
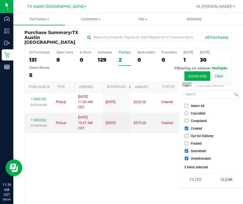
checkbox input "false"
click at [188, 159] on input "Undeliverable" at bounding box center [187, 158] width 4 height 4
checkbox input "false"
click at [197, 181] on button "Filter" at bounding box center [196, 179] width 27 height 12
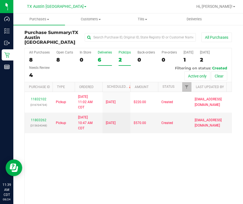
click at [101, 56] on div "6" at bounding box center [105, 59] width 14 height 6
click at [0, 0] on input "Deliveries 6" at bounding box center [0, 0] width 0 height 0
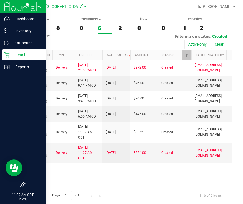
scroll to position [13, 0]
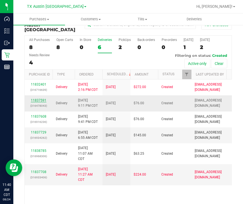
click at [33, 102] on link "11837591" at bounding box center [39, 100] width 16 height 4
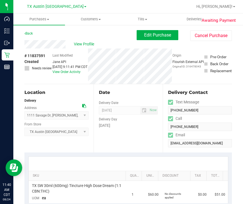
click at [82, 105] on icon at bounding box center [84, 106] width 4 height 4
click at [82, 43] on span "View Profile" at bounding box center [85, 44] width 22 height 6
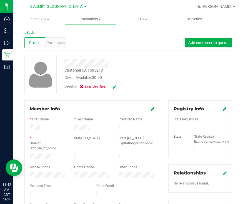
click at [52, 44] on span "Purchases" at bounding box center [55, 43] width 18 height 6
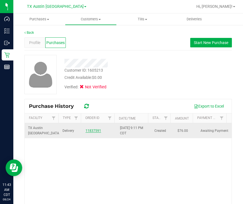
click at [89, 130] on link "11837591" at bounding box center [94, 131] width 16 height 4
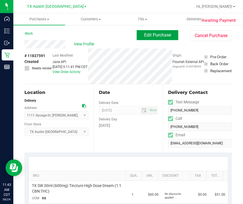
click at [145, 36] on span "Edit Purchase" at bounding box center [157, 34] width 27 height 5
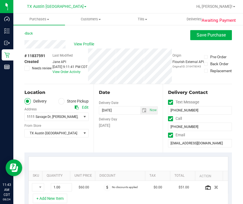
click at [26, 68] on icon at bounding box center [27, 68] width 4 height 0
click at [0, 0] on input "Needs review" at bounding box center [0, 0] width 0 height 0
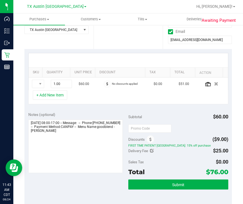
scroll to position [104, 0]
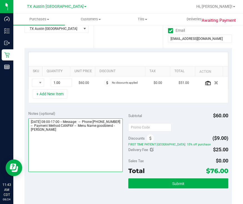
click at [108, 131] on textarea at bounding box center [75, 144] width 95 height 53
click at [86, 150] on textarea at bounding box center [75, 144] width 95 height 53
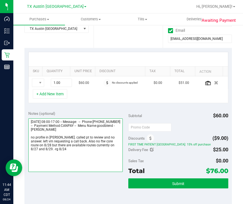
click at [64, 140] on textarea at bounding box center [75, 144] width 95 height 53
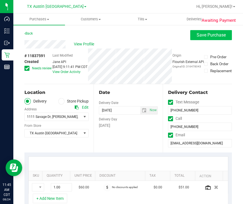
type textarea "Thursday 08/28/2025 08:00-17:00 -- Message: -- Phone:9403006715 -- Payment Meth…"
click at [197, 36] on span "Save Purchase" at bounding box center [211, 34] width 29 height 5
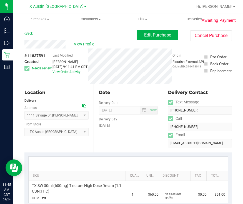
click at [83, 46] on span "View Profile" at bounding box center [85, 44] width 22 height 6
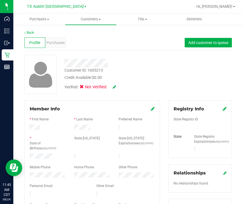
click at [125, 66] on div at bounding box center [114, 63] width 108 height 9
click at [157, 60] on div at bounding box center [114, 63] width 108 height 9
click at [63, 47] on div "Purchases" at bounding box center [55, 42] width 21 height 11
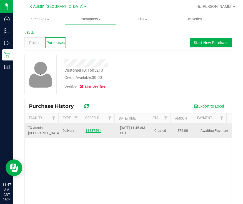
click at [86, 130] on link "11837591" at bounding box center [94, 131] width 16 height 4
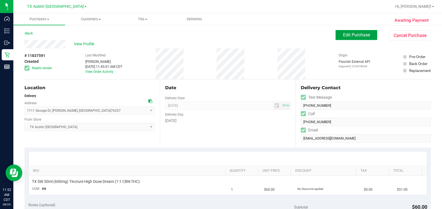
click at [343, 35] on span "Edit Purchase" at bounding box center [356, 34] width 27 height 5
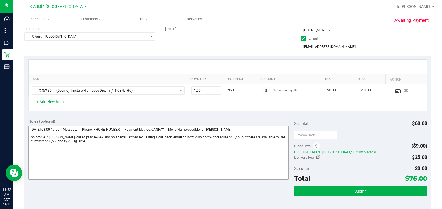
scroll to position [104, 0]
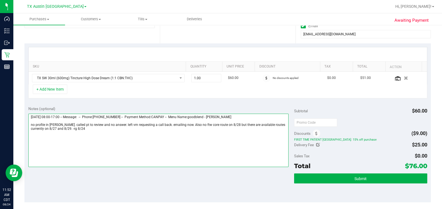
click at [215, 143] on textarea at bounding box center [158, 140] width 261 height 53
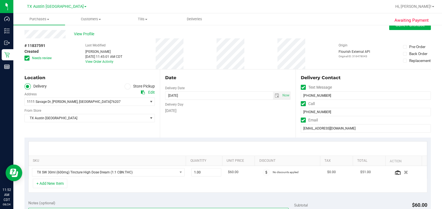
scroll to position [0, 0]
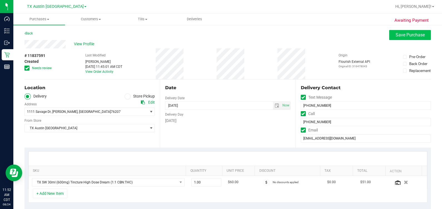
type textarea "Thursday 08/28/2025 08:00-17:00 -- Message: -- Phone:9403006715 -- Payment Meth…"
click at [389, 35] on button "Save Purchase" at bounding box center [410, 35] width 42 height 10
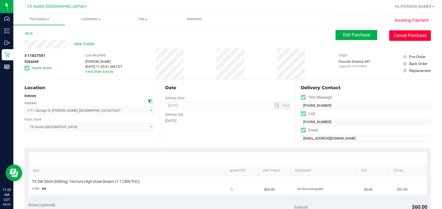
click at [420, 33] on button "Cancel Purchase" at bounding box center [410, 35] width 42 height 11
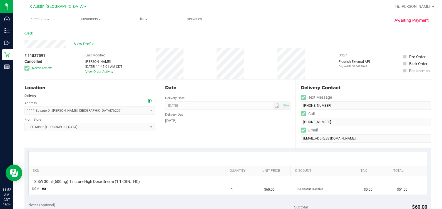
click at [84, 43] on span "View Profile" at bounding box center [85, 44] width 22 height 6
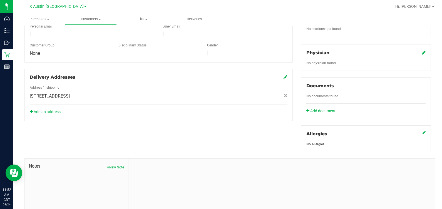
scroll to position [186, 0]
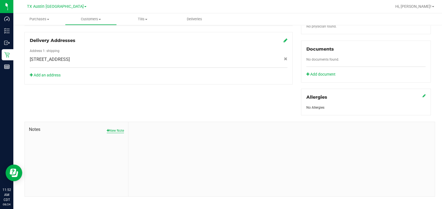
click at [115, 128] on button "New Note" at bounding box center [115, 130] width 17 height 5
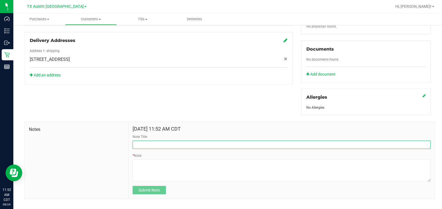
click at [169, 142] on input "Note Title" at bounding box center [282, 145] width 298 height 8
type input "Guardian For Jaxon Board"
drag, startPoint x: 178, startPoint y: 137, endPoint x: 122, endPoint y: 135, distance: 56.5
click at [122, 135] on div "Notes Aug 24, 2025 11:52 AM CDT Note Title Guardian For Jaxon Board * Note Plea…" at bounding box center [229, 163] width 411 height 82
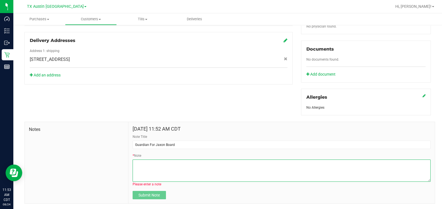
click at [175, 175] on textarea "* Note" at bounding box center [282, 171] width 298 height 22
paste textarea "Guardian For Jaxon Board"
type textarea "Guardian For Jaxon Board"
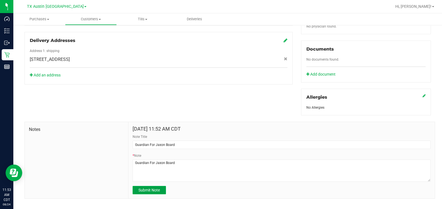
click at [147, 188] on span "Submit Note" at bounding box center [149, 190] width 21 height 4
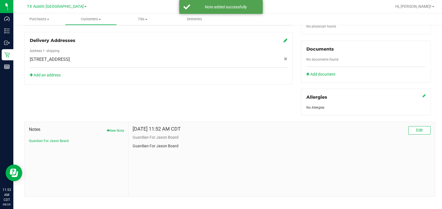
scroll to position [0, 0]
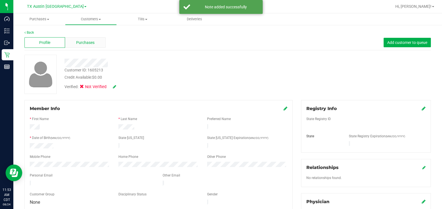
click at [91, 39] on div "Purchases" at bounding box center [85, 42] width 41 height 11
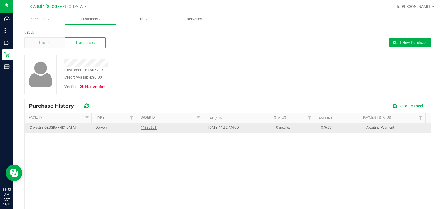
click at [145, 126] on link "11837591" at bounding box center [149, 128] width 16 height 4
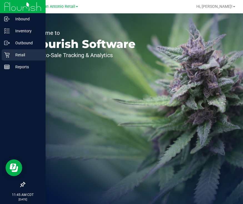
click at [18, 55] on p "Retail" at bounding box center [26, 54] width 33 height 7
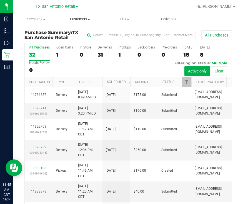
click at [84, 19] on span "Customers" at bounding box center [80, 19] width 44 height 5
click at [80, 34] on span "All customers" at bounding box center [78, 33] width 40 height 5
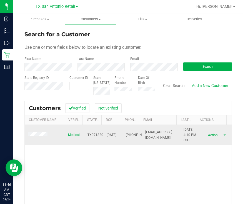
click at [39, 139] on td at bounding box center [45, 135] width 40 height 21
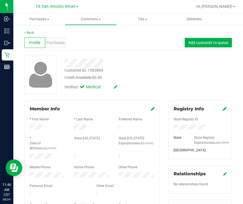
click at [91, 42] on div "Profile Purchases Add customer to queue" at bounding box center [128, 42] width 208 height 15
click at [51, 38] on div "Purchases" at bounding box center [55, 42] width 21 height 11
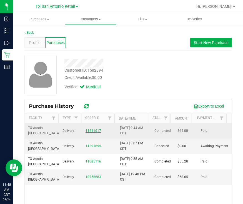
click at [88, 130] on link "11411617" at bounding box center [94, 131] width 16 height 4
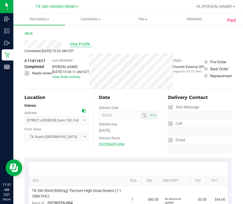
click at [86, 44] on span "View Profile" at bounding box center [81, 44] width 22 height 6
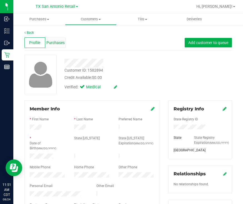
click at [58, 43] on span "Purchases" at bounding box center [55, 43] width 18 height 6
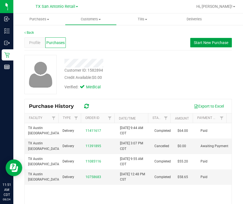
click at [214, 39] on button "Start New Purchase" at bounding box center [212, 42] width 42 height 9
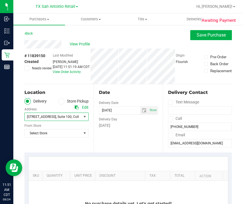
click at [63, 115] on span ", Suite 100" at bounding box center [64, 117] width 16 height 4
click at [83, 107] on div "Edit" at bounding box center [85, 107] width 7 height 6
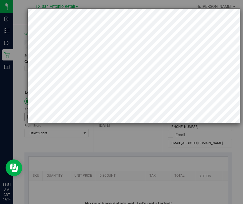
click at [9, 63] on div at bounding box center [124, 65] width 233 height 115
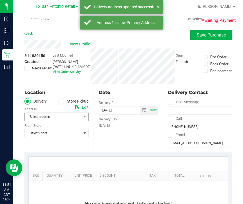
click at [51, 120] on span "Select address" at bounding box center [52, 117] width 54 height 8
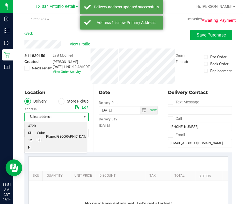
click at [45, 129] on span ", Suite 180" at bounding box center [40, 136] width 9 height 14
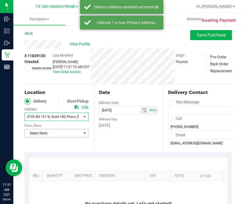
click at [51, 129] on span "Select Store" at bounding box center [53, 133] width 57 height 8
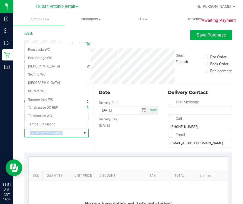
scroll to position [357, 0]
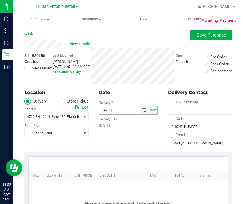
click at [142, 112] on span "select" at bounding box center [144, 110] width 4 height 4
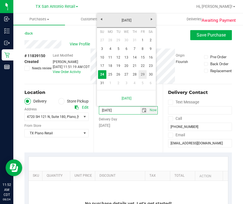
click at [143, 73] on link "29" at bounding box center [143, 74] width 8 height 9
type input "08/29/2025"
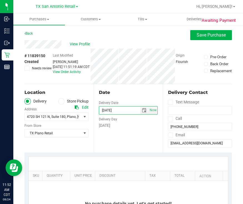
click at [26, 68] on icon at bounding box center [27, 68] width 4 height 0
click at [0, 0] on input "Needs review" at bounding box center [0, 0] width 0 height 0
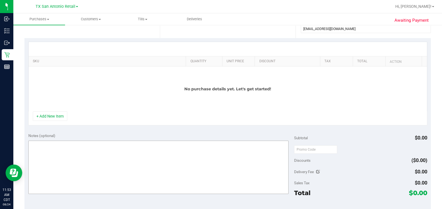
scroll to position [174, 0]
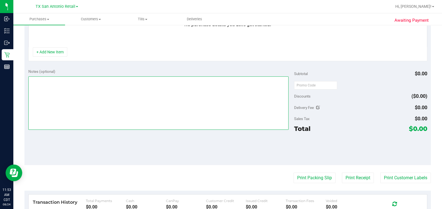
click at [136, 96] on textarea at bounding box center [158, 102] width 261 height 53
type textarea "h"
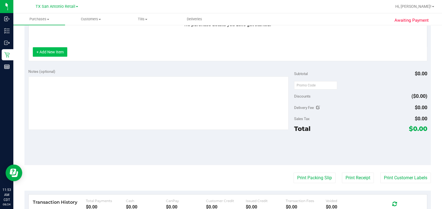
click at [51, 52] on button "+ Add New Item" at bounding box center [50, 51] width 34 height 9
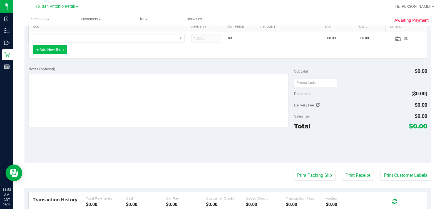
scroll to position [109, 0]
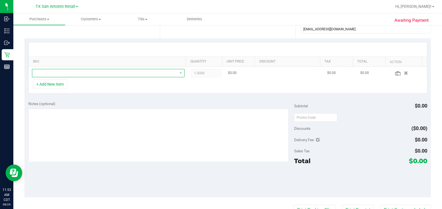
click at [58, 75] on span "NO DATA FOUND" at bounding box center [104, 73] width 145 height 8
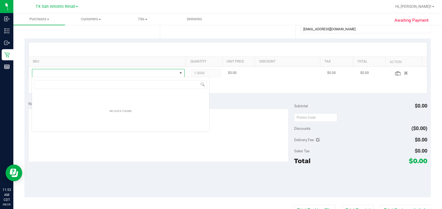
scroll to position [8, 149]
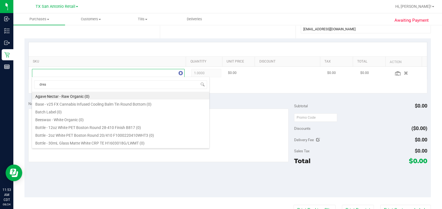
type input "dream"
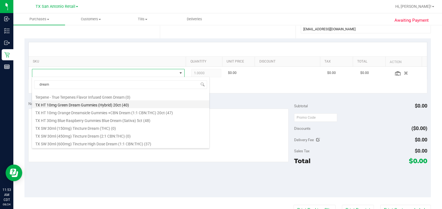
scroll to position [139, 0]
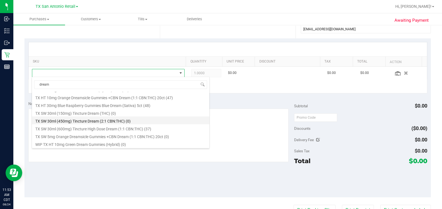
drag, startPoint x: 106, startPoint y: 127, endPoint x: 99, endPoint y: 121, distance: 9.1
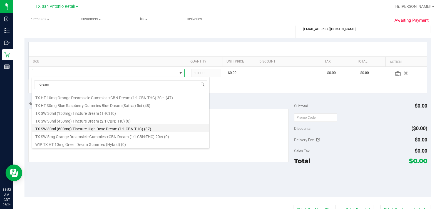
click at [99, 127] on li "TX SW 30ml (600mg) Tincture High Dose Dream (1:1 CBN:THC) (37)" at bounding box center [120, 128] width 177 height 8
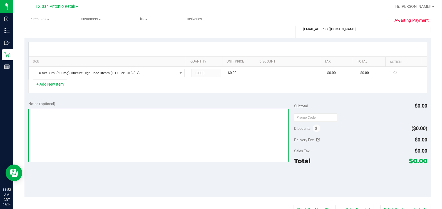
click at [101, 125] on textarea at bounding box center [158, 135] width 261 height 53
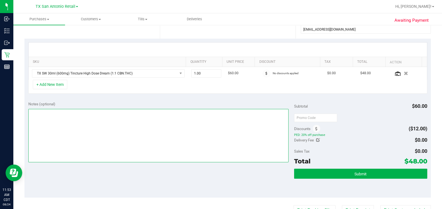
scroll to position [109, 0]
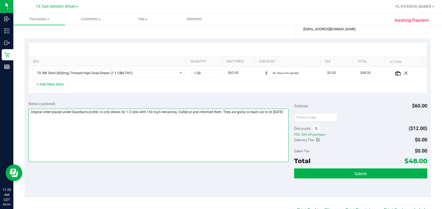
click at [98, 111] on textarea at bounding box center [158, 135] width 261 height 53
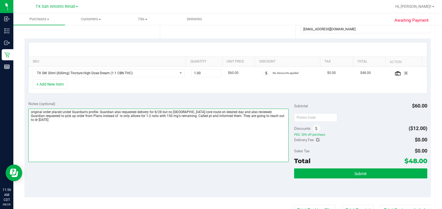
click at [243, 111] on textarea at bounding box center [158, 135] width 261 height 53
click at [117, 117] on textarea at bounding box center [158, 135] width 261 height 53
click at [84, 122] on textarea at bounding box center [158, 135] width 261 height 53
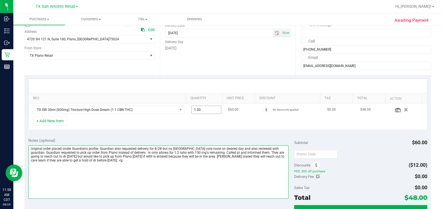
scroll to position [0, 0]
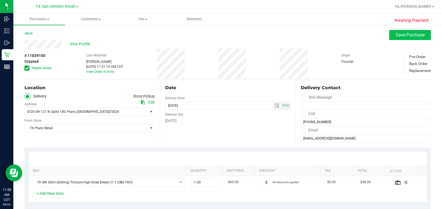
type textarea "original order placed under Guardian's profile. Guardian also requested deliver…"
click at [243, 38] on button "Save Purchase" at bounding box center [410, 35] width 42 height 10
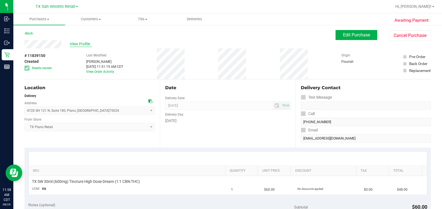
click at [71, 42] on span "View Profile" at bounding box center [81, 44] width 22 height 6
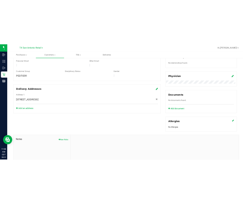
scroll to position [192, 0]
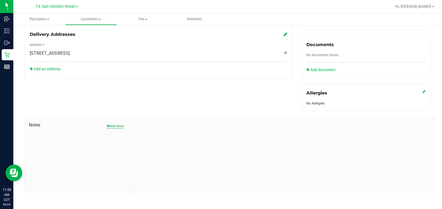
click at [113, 127] on button "New Note" at bounding box center [115, 126] width 17 height 5
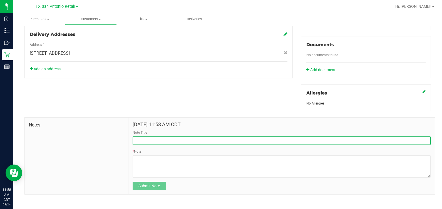
click at [176, 138] on input "Note Title" at bounding box center [282, 141] width 298 height 8
type input "CURT Info"
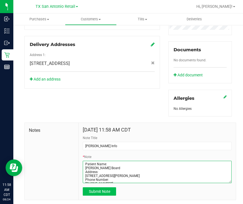
type textarea "Patient Name: Jaxon Donavan Board Address: 1111 Savage Dr Denton, TX, 76207 Pho…"
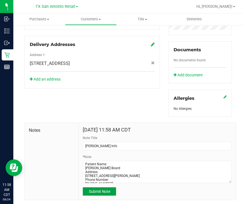
click at [102, 193] on span "Submit Note" at bounding box center [99, 191] width 21 height 4
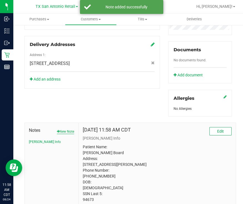
click at [62, 134] on button "New Note" at bounding box center [65, 131] width 17 height 5
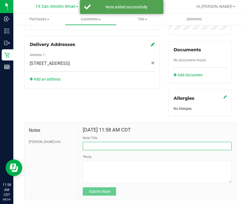
click at [108, 150] on input "Note Title" at bounding box center [157, 146] width 149 height 8
type input "Guardian Info"
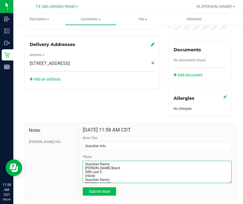
type textarea "Guardian Name: James Donavan Board SSN Last 5: 05644 Guardian Name: Brian Shepa…"
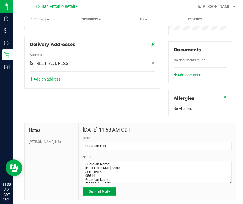
click at [89, 193] on span "Submit Note" at bounding box center [99, 191] width 21 height 4
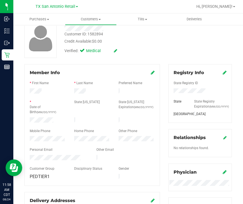
scroll to position [0, 0]
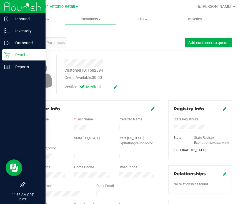
click at [11, 54] on p "Retail" at bounding box center [26, 54] width 33 height 7
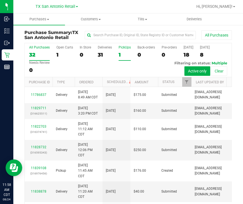
click at [123, 52] on div "1" at bounding box center [125, 54] width 12 height 6
click at [0, 0] on input "PickUps 1" at bounding box center [0, 0] width 0 height 0
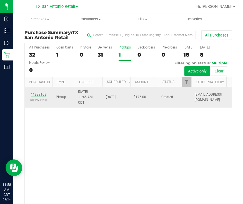
click at [36, 95] on link "11839108" at bounding box center [39, 94] width 16 height 4
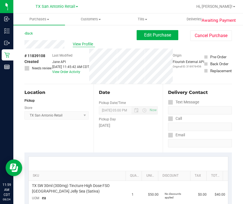
click at [82, 42] on span "View Profile" at bounding box center [84, 44] width 22 height 6
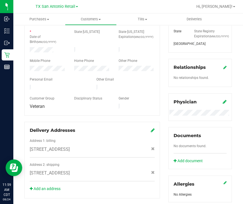
scroll to position [223, 0]
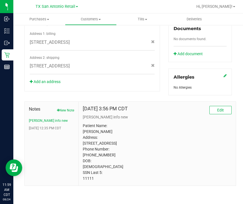
drag, startPoint x: 199, startPoint y: 156, endPoint x: 202, endPoint y: 155, distance: 3.3
click at [199, 156] on p "Patient Name: Dean Watson Address: 2426 GRANDVIEW FOREST CANYON LAKE, TX, 78133…" at bounding box center [157, 152] width 149 height 58
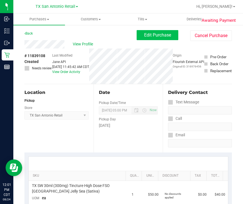
click at [153, 40] on div "Edit Purchase Cancel Purchase" at bounding box center [184, 35] width 95 height 11
drag, startPoint x: 153, startPoint y: 40, endPoint x: 151, endPoint y: 36, distance: 4.5
click at [151, 36] on span "Edit Purchase" at bounding box center [157, 34] width 27 height 5
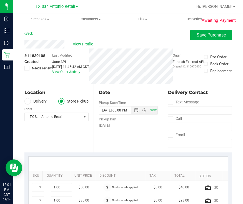
click at [36, 102] on label "Delivery" at bounding box center [35, 101] width 22 height 6
click at [0, 0] on input "Delivery" at bounding box center [0, 0] width 0 height 0
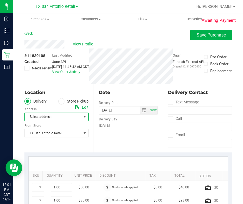
click at [63, 117] on span "Select address" at bounding box center [52, 117] width 54 height 8
click at [66, 138] on span ", San Antonio" at bounding box center [82, 133] width 33 height 7
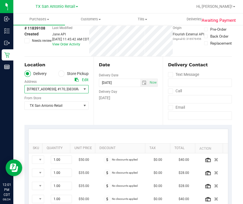
scroll to position [104, 0]
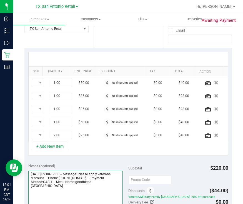
click at [120, 190] on textarea at bounding box center [75, 197] width 95 height 53
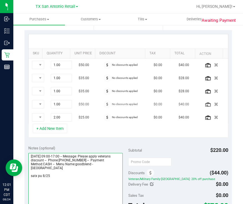
scroll to position [139, 0]
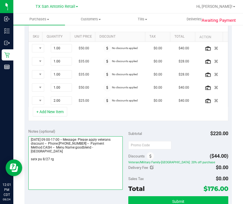
type textarea "Wednesday 08/27/2025 09:00-17:00 -- Message: Please apply veterans discount -- …"
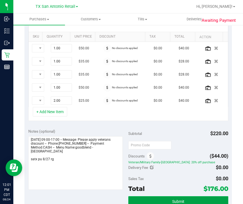
click at [169, 196] on button "Submit" at bounding box center [179, 201] width 100 height 10
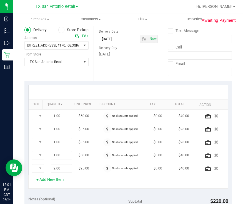
scroll to position [0, 0]
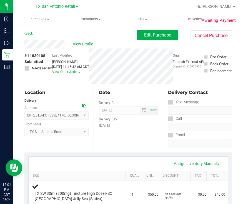
click at [88, 47] on div "View Profile" at bounding box center [80, 44] width 112 height 8
click at [87, 43] on span "View Profile" at bounding box center [84, 44] width 22 height 6
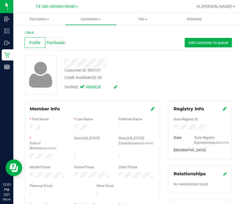
click at [51, 42] on span "Purchases" at bounding box center [55, 43] width 18 height 6
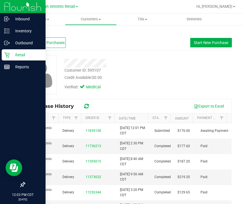
drag, startPoint x: 12, startPoint y: 56, endPoint x: 26, endPoint y: 51, distance: 14.7
click at [12, 56] on p "Retail" at bounding box center [26, 54] width 33 height 7
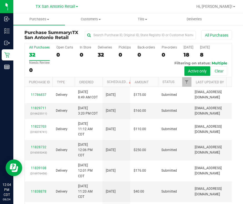
click at [61, 0] on nav "TX San Antonio Retail Hi, Rebecca!" at bounding box center [128, 6] width 230 height 13
click at [54, 6] on span "TX San Antonio Retail" at bounding box center [56, 6] width 40 height 5
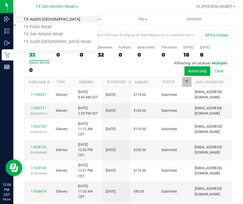
click at [44, 18] on link "TX Austin [GEOGRAPHIC_DATA]" at bounding box center [56, 20] width 81 height 8
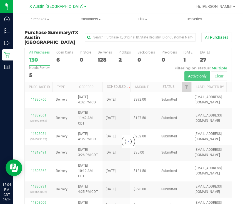
click at [121, 52] on div at bounding box center [128, 141] width 207 height 186
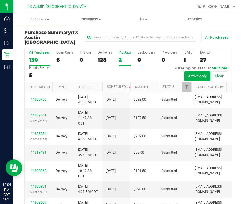
click at [120, 56] on div "2" at bounding box center [125, 59] width 12 height 6
click at [0, 0] on input "PickUps 2" at bounding box center [0, 0] width 0 height 0
click at [122, 56] on div "2" at bounding box center [125, 59] width 12 height 6
click at [0, 0] on input "PickUps 2" at bounding box center [0, 0] width 0 height 0
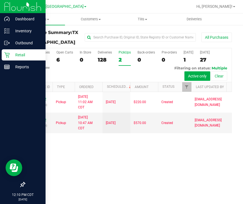
click at [11, 52] on p "Retail" at bounding box center [26, 54] width 33 height 7
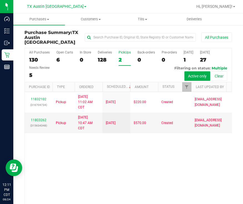
click at [97, 67] on div "All Purchases 130 Open Carts 6 In Store 0 Deliveries 128 PickUps 2 Back-orders …" at bounding box center [128, 65] width 207 height 34
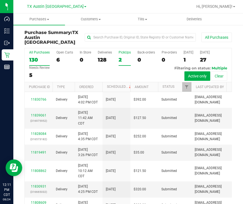
click at [120, 56] on div "2" at bounding box center [125, 59] width 12 height 6
click at [0, 0] on input "PickUps 2" at bounding box center [0, 0] width 0 height 0
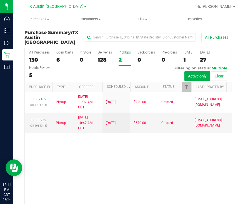
click at [64, 9] on div "TX Austin [GEOGRAPHIC_DATA]" at bounding box center [57, 6] width 60 height 7
click at [62, 8] on span "TX Austin [GEOGRAPHIC_DATA]" at bounding box center [55, 6] width 57 height 5
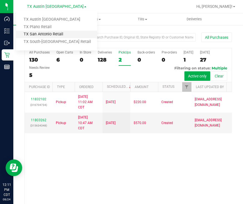
click at [60, 37] on link "TX San Antonio Retail" at bounding box center [56, 35] width 81 height 8
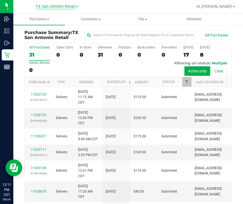
click at [67, 7] on span "TX San Antonio Retail" at bounding box center [56, 6] width 40 height 5
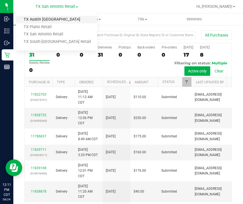
click at [63, 18] on link "TX Austin [GEOGRAPHIC_DATA]" at bounding box center [56, 20] width 81 height 8
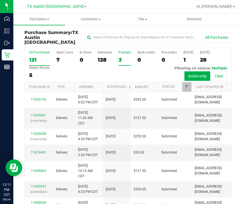
click at [119, 57] on div "3" at bounding box center [125, 59] width 12 height 6
click at [0, 0] on input "PickUps 3" at bounding box center [0, 0] width 0 height 0
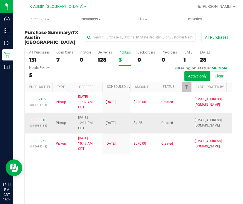
click at [36, 122] on link "11839310" at bounding box center [39, 120] width 16 height 4
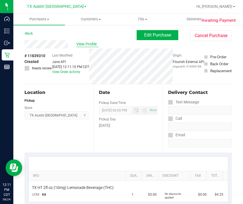
click at [85, 46] on span "View Profile" at bounding box center [87, 44] width 22 height 6
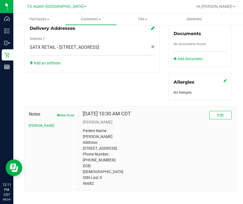
scroll to position [209, 0]
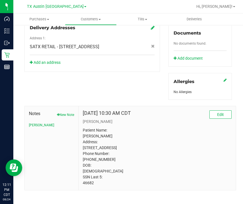
click at [86, 186] on p "Patient Name: [PERSON_NAME] Address: [STREET_ADDRESS] Phone Number: [PHONE_NUMB…" at bounding box center [157, 156] width 149 height 58
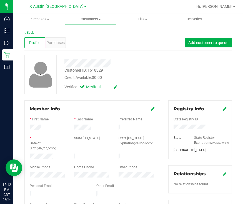
scroll to position [0, 0]
click at [80, 58] on div at bounding box center [114, 61] width 108 height 13
click at [59, 45] on span "Purchases" at bounding box center [55, 43] width 18 height 6
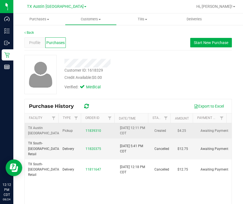
click at [92, 133] on td "11839310" at bounding box center [99, 130] width 34 height 15
click at [93, 130] on link "11839310" at bounding box center [94, 131] width 16 height 4
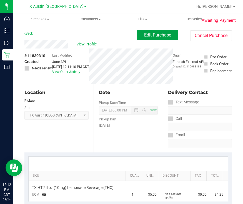
click at [152, 36] on span "Edit Purchase" at bounding box center [157, 34] width 27 height 5
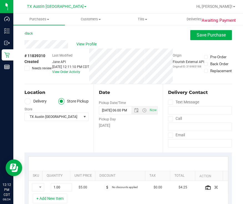
click at [38, 102] on label "Delivery" at bounding box center [35, 101] width 22 height 6
click at [0, 0] on input "Delivery" at bounding box center [0, 0] width 0 height 0
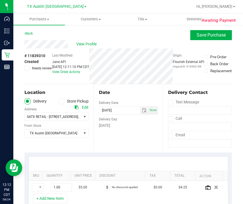
click at [50, 137] on div "Location Delivery Store Pickup Address Edit SATX RETAIL - [STREET_ADDRESS] , [G…" at bounding box center [58, 118] width 69 height 68
click at [57, 130] on span "TX Austin [GEOGRAPHIC_DATA]" at bounding box center [53, 133] width 57 height 8
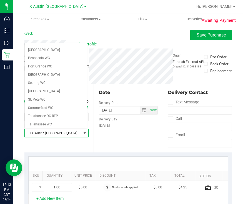
scroll to position [376, 0]
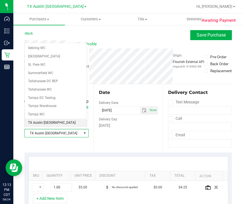
click at [68, 135] on li "TX San Antonio Retail" at bounding box center [56, 139] width 62 height 8
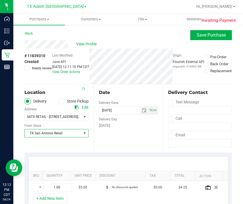
scroll to position [69, 0]
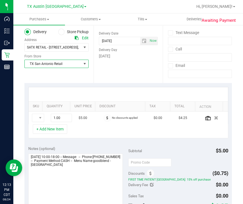
click at [73, 63] on span "TX San Antonio Retail" at bounding box center [53, 64] width 57 height 8
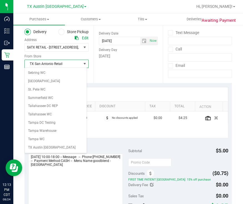
click at [59, 168] on li "TX South-[GEOGRAPHIC_DATA] Retail" at bounding box center [56, 175] width 62 height 15
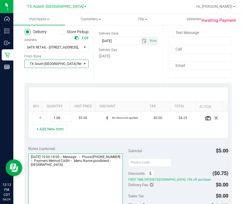
click at [103, 174] on textarea at bounding box center [75, 179] width 95 height 53
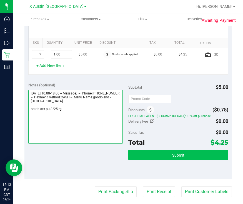
scroll to position [139, 0]
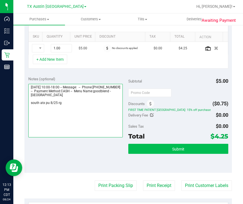
type textarea "[DATE] 10:00-18:00 -- Message: -- Phone:[PHONE_NUMBER] -- Payment Method:CASH -…"
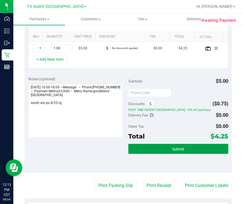
click at [166, 144] on button "Submit" at bounding box center [179, 149] width 100 height 10
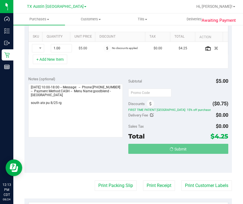
scroll to position [104, 0]
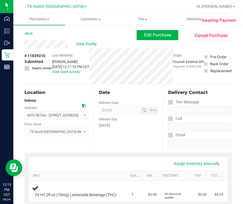
click at [93, 39] on div "Back Edit Purchase Cancel Purchase" at bounding box center [128, 35] width 208 height 10
click at [92, 43] on span "View Profile" at bounding box center [87, 44] width 22 height 6
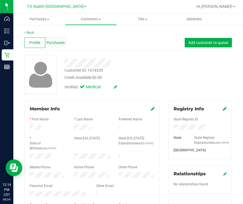
click at [45, 41] on div "Purchases" at bounding box center [55, 42] width 21 height 11
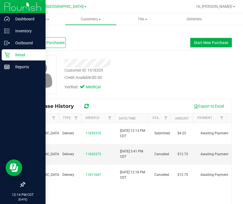
click at [9, 56] on icon at bounding box center [7, 55] width 6 height 6
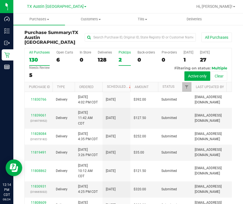
click at [119, 56] on div "2" at bounding box center [125, 59] width 12 height 6
click at [0, 0] on input "PickUps 2" at bounding box center [0, 0] width 0 height 0
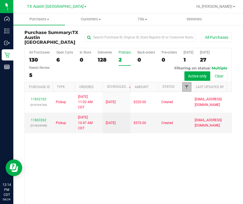
click at [185, 85] on span "Filter" at bounding box center [187, 87] width 4 height 4
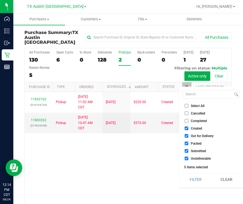
click at [191, 135] on span "Out for Delivery" at bounding box center [202, 135] width 23 height 3
click at [189, 135] on input "Out for Delivery" at bounding box center [187, 136] width 4 height 4
checkbox input "false"
click at [187, 143] on input "Packed" at bounding box center [187, 143] width 4 height 4
checkbox input "false"
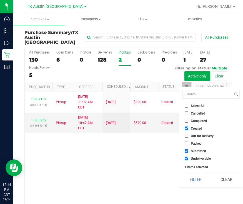
click at [186, 150] on input "Submitted" at bounding box center [187, 151] width 4 height 4
checkbox input "false"
click at [186, 158] on input "Undeliverable" at bounding box center [187, 158] width 4 height 4
checkbox input "false"
click at [190, 179] on button "Filter" at bounding box center [196, 179] width 27 height 12
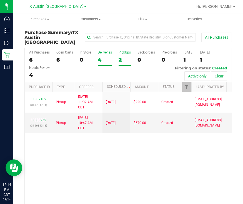
click at [102, 50] on div "Deliveries" at bounding box center [105, 52] width 14 height 4
click at [0, 0] on input "Deliveries 4" at bounding box center [0, 0] width 0 height 0
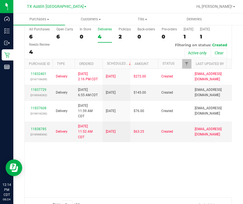
scroll to position [32, 0]
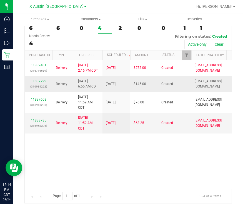
click at [38, 83] on link "11837729" at bounding box center [39, 81] width 16 height 4
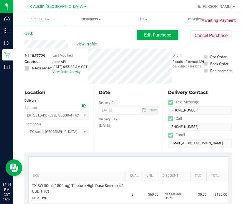
click at [78, 43] on span "View Profile" at bounding box center [87, 44] width 22 height 6
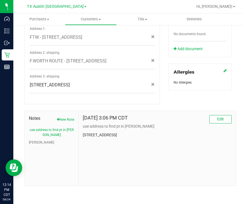
scroll to position [226, 0]
click at [36, 140] on button "[PERSON_NAME]" at bounding box center [41, 142] width 25 height 5
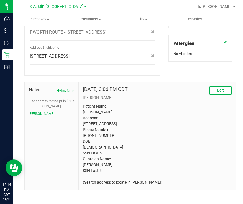
scroll to position [264, 0]
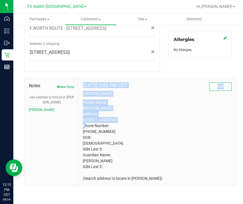
drag, startPoint x: 118, startPoint y: 113, endPoint x: 76, endPoint y: 117, distance: 41.6
click at [76, 117] on div "Notes New Note use address to find pt in CURT CURT Aug 27, 2024 3:06 PM CDT Edi…" at bounding box center [130, 132] width 212 height 108
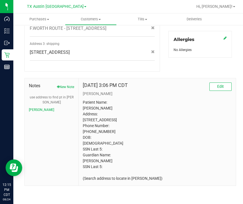
drag, startPoint x: 76, startPoint y: 117, endPoint x: 160, endPoint y: 124, distance: 84.0
click at [178, 128] on p "Patient Name: KRISTIN CAPANO Address: 4654 GILA BEND LN FORT WORTH, TX, 76137 P…" at bounding box center [157, 140] width 149 height 82
click at [105, 113] on p "Patient Name: KRISTIN CAPANO Address: 4654 GILA BEND LN FORT WORTH, TX, 76137 P…" at bounding box center [157, 140] width 149 height 82
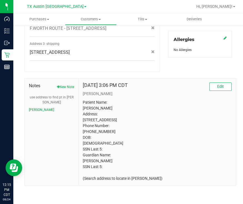
click at [187, 107] on p "Patient Name: KRISTIN CAPANO Address: 4654 GILA BEND LN FORT WORTH, TX, 76137 P…" at bounding box center [157, 140] width 149 height 82
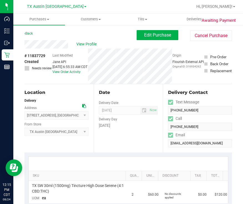
click at [82, 105] on icon at bounding box center [84, 106] width 4 height 4
click at [88, 43] on span "View Profile" at bounding box center [87, 44] width 22 height 6
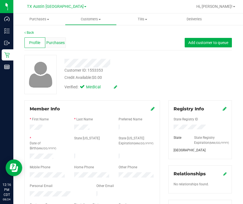
click at [50, 46] on div "Purchases" at bounding box center [55, 42] width 21 height 11
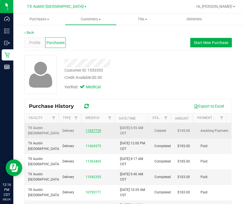
click at [87, 129] on link "11837729" at bounding box center [94, 131] width 16 height 4
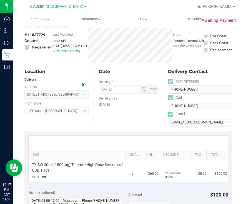
scroll to position [34, 0]
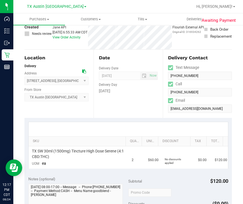
click at [110, 106] on div "Date Delivery Date 08/28/2025 Now 08/28/2025 05:00 PM Now Delivery Day Thursday" at bounding box center [128, 84] width 69 height 68
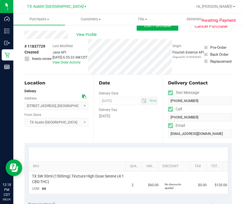
scroll to position [0, 0]
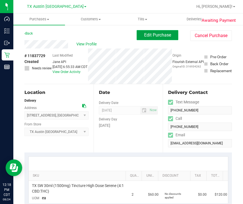
click at [146, 34] on span "Edit Purchase" at bounding box center [157, 34] width 27 height 5
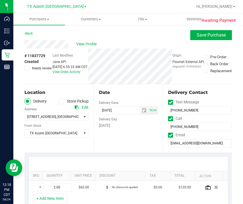
click at [29, 70] on span at bounding box center [26, 68] width 5 height 5
click at [0, 0] on input "Needs review" at bounding box center [0, 0] width 0 height 0
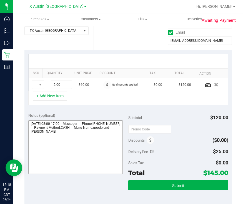
scroll to position [104, 0]
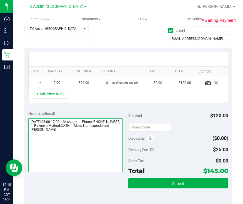
click at [102, 134] on textarea at bounding box center [75, 144] width 95 height 53
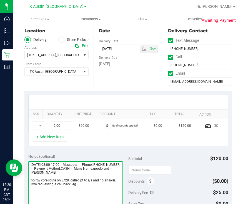
scroll to position [0, 0]
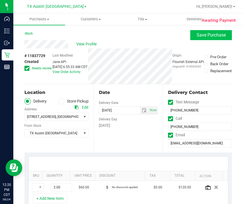
type textarea "[DATE] 08:00-17:00 -- Message: -- Phone:[PHONE_NUMBER] -- Payment Method:CASH -…"
click at [211, 33] on span "Save Purchase" at bounding box center [211, 34] width 29 height 5
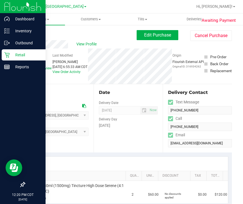
click at [11, 54] on p "Retail" at bounding box center [26, 54] width 33 height 7
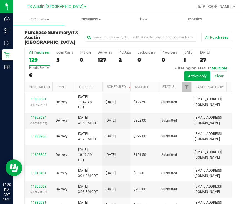
click at [121, 50] on label "PickUps 2" at bounding box center [125, 57] width 12 height 15
click at [0, 0] on input "PickUps 2" at bounding box center [0, 0] width 0 height 0
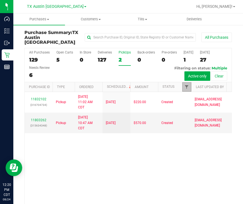
click at [187, 85] on span "Filter" at bounding box center [187, 87] width 4 height 4
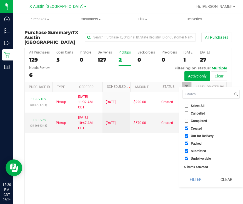
click at [187, 135] on input "Out for Delivery" at bounding box center [187, 136] width 4 height 4
checkbox input "false"
click at [186, 144] on input "Packed" at bounding box center [187, 143] width 4 height 4
checkbox input "false"
click at [188, 152] on input "Submitted" at bounding box center [187, 151] width 4 height 4
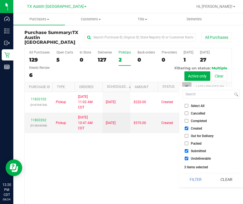
checkbox input "false"
click at [187, 159] on input "Undeliverable" at bounding box center [187, 158] width 4 height 4
checkbox input "false"
click at [191, 178] on button "Filter" at bounding box center [196, 179] width 27 height 12
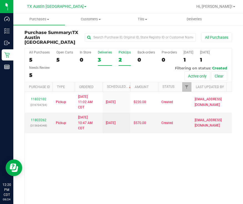
click at [100, 56] on div "3" at bounding box center [105, 59] width 14 height 6
click at [0, 0] on input "Deliveries 3" at bounding box center [0, 0] width 0 height 0
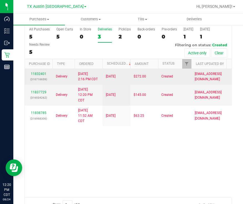
scroll to position [32, 0]
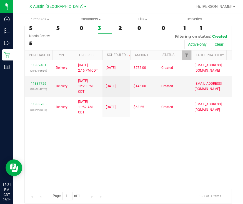
click at [51, 5] on span "TX Austin [GEOGRAPHIC_DATA]" at bounding box center [55, 6] width 57 height 5
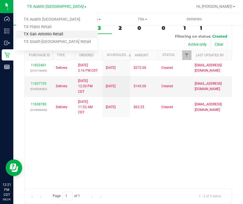
click at [46, 34] on link "TX San Antonio Retail" at bounding box center [56, 35] width 81 height 8
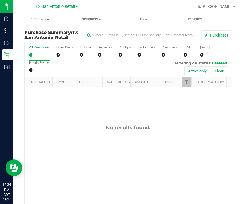
click at [136, 120] on div "No results found." at bounding box center [128, 170] width 207 height 166
click at [127, 69] on div "All Purchases 0 Open Carts 0 In Store 0 Deliveries 0 PickUps 0 Back-orders 0 Pr…" at bounding box center [128, 60] width 207 height 34
click at [99, 14] on uib-tab-heading "Customers All customers Add a new customer All physicians" at bounding box center [90, 19] width 51 height 11
click at [82, 32] on span "All customers" at bounding box center [85, 33] width 40 height 5
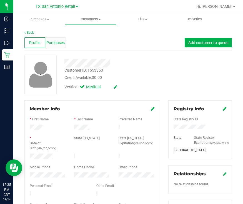
click at [60, 43] on span "Purchases" at bounding box center [55, 43] width 18 height 6
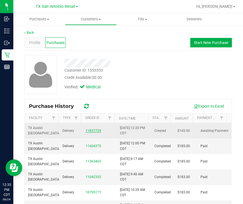
click at [92, 129] on link "11837729" at bounding box center [94, 131] width 16 height 4
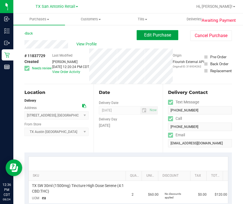
click at [151, 38] on button "Edit Purchase" at bounding box center [158, 35] width 42 height 10
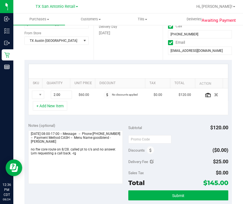
scroll to position [104, 0]
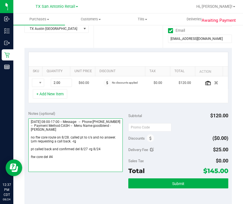
click at [64, 162] on textarea at bounding box center [75, 144] width 95 height 53
click at [48, 161] on textarea at bounding box center [75, 144] width 95 height 53
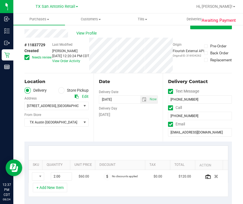
scroll to position [0, 0]
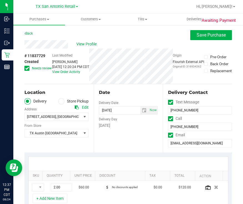
type textarea "[DATE] 08:00-17:00 -- Message: -- Phone:[PHONE_NUMBER] -- Payment Method:CASH -…"
click at [39, 68] on span "Needs review" at bounding box center [42, 68] width 20 height 5
click at [0, 0] on input "Needs review" at bounding box center [0, 0] width 0 height 0
click at [140, 112] on span "select" at bounding box center [144, 110] width 8 height 8
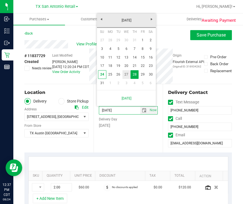
click at [125, 77] on link "27" at bounding box center [127, 74] width 8 height 9
type input "08/27/2025"
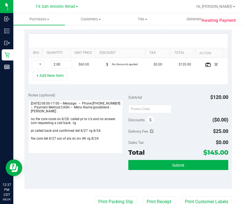
scroll to position [139, 0]
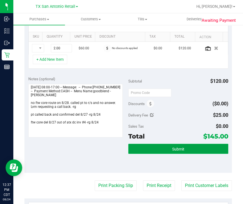
click at [172, 149] on span "Submit" at bounding box center [178, 149] width 12 height 4
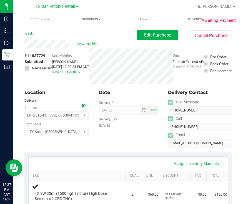
click at [80, 42] on span "View Profile" at bounding box center [87, 44] width 22 height 6
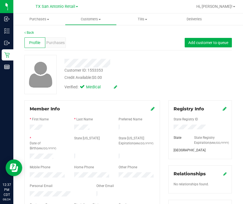
click at [85, 47] on div "Profile Purchases Add customer to queue" at bounding box center [128, 42] width 208 height 15
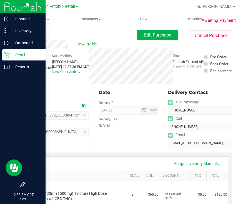
click at [9, 51] on div "Retail" at bounding box center [24, 54] width 44 height 11
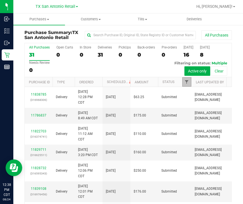
click at [187, 83] on span "Filter" at bounding box center [187, 82] width 4 height 4
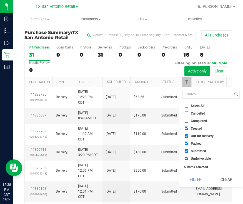
click at [188, 136] on input "Out for Delivery" at bounding box center [187, 136] width 4 height 4
checkbox input "false"
click at [187, 145] on li "Packed" at bounding box center [211, 143] width 57 height 6
click at [185, 150] on input "Submitted" at bounding box center [187, 151] width 4 height 4
checkbox input "false"
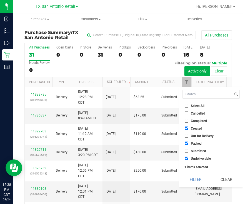
click at [187, 145] on li "Packed" at bounding box center [211, 143] width 57 height 6
click at [187, 142] on input "Packed" at bounding box center [187, 143] width 4 height 4
checkbox input "false"
click at [186, 161] on li "Undeliverable" at bounding box center [211, 158] width 57 height 6
click at [186, 158] on input "Undeliverable" at bounding box center [187, 158] width 4 height 4
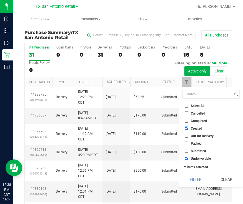
checkbox input "false"
click at [193, 177] on button "Filter" at bounding box center [196, 179] width 27 height 12
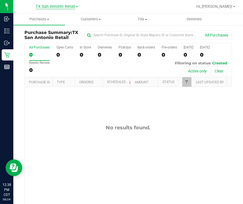
click at [52, 4] on span "TX San Antonio Retail" at bounding box center [56, 6] width 40 height 5
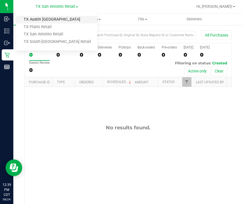
click at [50, 20] on link "TX Austin DC" at bounding box center [56, 20] width 81 height 8
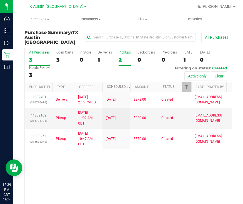
click at [124, 56] on div "2" at bounding box center [125, 59] width 12 height 6
click at [0, 0] on input "PickUps 2" at bounding box center [0, 0] width 0 height 0
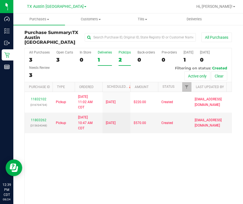
click at [108, 56] on div "1" at bounding box center [105, 59] width 14 height 6
click at [0, 0] on input "Deliveries 1" at bounding box center [0, 0] width 0 height 0
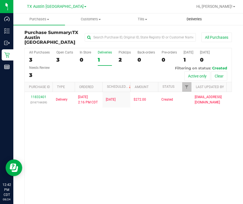
click at [190, 21] on span "Deliveries" at bounding box center [194, 19] width 30 height 5
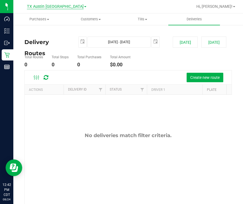
click at [45, 5] on span "TX Austin DC" at bounding box center [55, 6] width 57 height 5
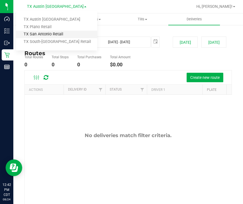
click at [47, 33] on link "TX San Antonio Retail" at bounding box center [56, 35] width 81 height 8
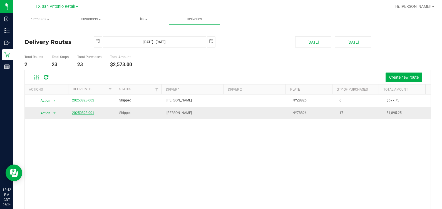
click at [86, 113] on link "20250823-001" at bounding box center [83, 113] width 22 height 4
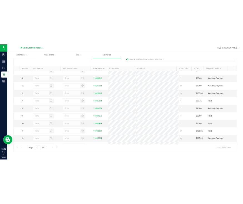
scroll to position [69, 0]
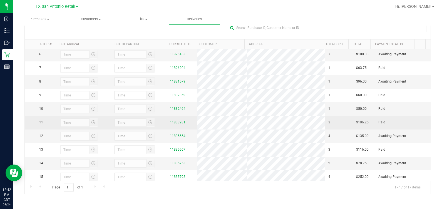
click at [177, 124] on link "11833981" at bounding box center [178, 122] width 16 height 4
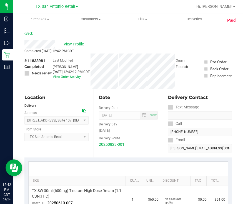
click at [74, 48] on div "View Profile" at bounding box center [128, 44] width 208 height 8
click at [73, 43] on span "View Profile" at bounding box center [75, 44] width 22 height 6
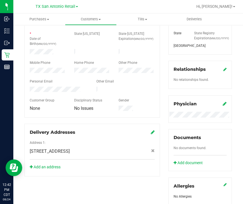
scroll to position [34, 0]
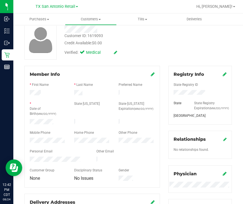
click at [152, 74] on div "Member Info * First Name * Last Name Preferred Name * Date of Birth (MM/DD/YYYY…" at bounding box center [92, 126] width 136 height 121
click at [151, 74] on icon at bounding box center [153, 74] width 4 height 4
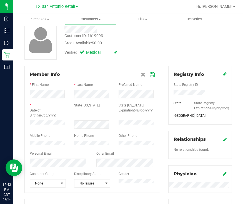
click at [150, 73] on icon at bounding box center [152, 74] width 5 height 4
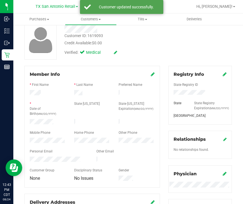
click at [223, 74] on icon at bounding box center [225, 74] width 4 height 4
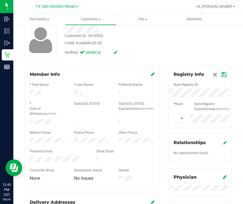
click at [222, 74] on icon at bounding box center [224, 74] width 5 height 4
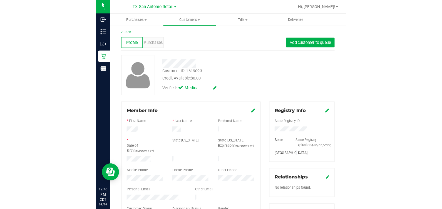
scroll to position [0, 0]
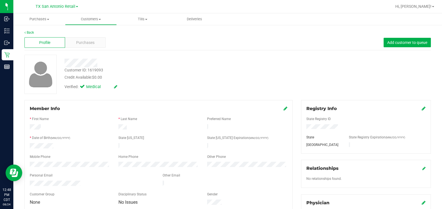
click at [243, 25] on div "Back Profile Purchases Add customer to queue Customer ID: 1619093 Credit Availa…" at bounding box center [227, 213] width 429 height 378
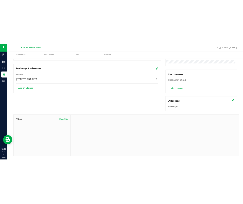
scroll to position [192, 0]
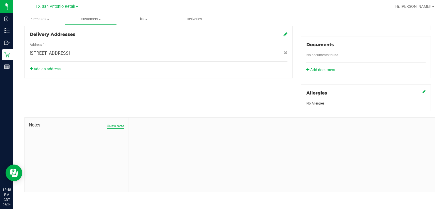
click at [107, 126] on icon "button" at bounding box center [108, 126] width 3 height 3
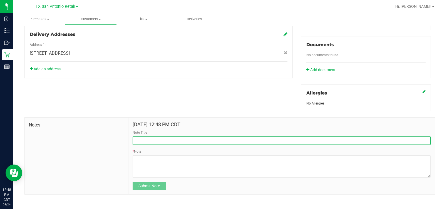
click at [149, 140] on input "Note Title" at bounding box center [282, 141] width 298 height 8
type input "CURT Info"
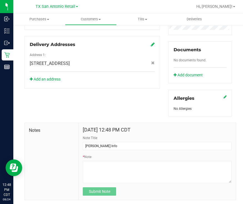
scroll to position [203, 0]
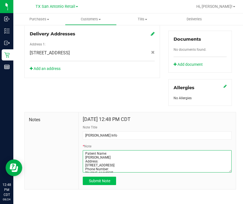
type textarea "Patient Name: Janet Ruiz Address: 314 Yosemite Dr, San Antonio, TX, 78232 Phone…"
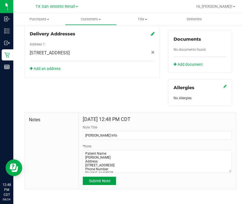
click at [97, 183] on span "Submit Note" at bounding box center [99, 180] width 21 height 4
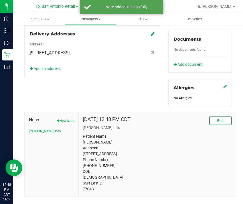
click at [146, 105] on div "Member Info * First Name * Last Name Preferred Name * Date of Birth (MM/DD/YYYY…" at bounding box center [128, 47] width 216 height 298
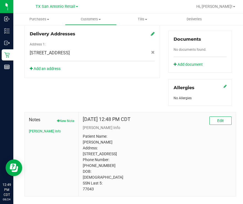
click at [152, 142] on p "Patient Name: Janet Ruiz Address: 314 Yosemite Dr, San Antonio, TX, 78232 Phone…" at bounding box center [157, 162] width 149 height 58
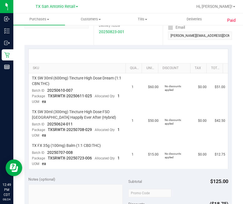
scroll to position [98, 0]
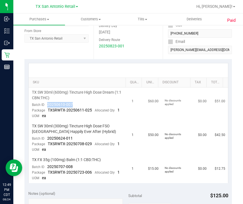
drag, startPoint x: 88, startPoint y: 102, endPoint x: 46, endPoint y: 105, distance: 41.9
click at [46, 105] on td "TX SW 30ml (600mg) Tincture High Dose Dream (1:1 CBN:THC) Batch ID 20250610-007…" at bounding box center [79, 104] width 100 height 34
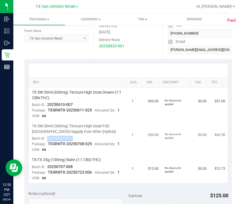
drag, startPoint x: 75, startPoint y: 139, endPoint x: 45, endPoint y: 140, distance: 30.3
click at [45, 140] on td "TX SW 30ml (300mg) Tincture High Dose FSO TX Happily Ever After (Hybrid) Batch …" at bounding box center [79, 138] width 100 height 34
drag, startPoint x: 81, startPoint y: 165, endPoint x: 48, endPoint y: 164, distance: 33.1
click at [48, 164] on td "TX FX 35g (100mg) Balm (1:1 CBD:THC) Batch ID 20250707-008 Package TXSRWTX-2025…" at bounding box center [79, 169] width 100 height 28
click at [193, 21] on span "Deliveries" at bounding box center [194, 19] width 30 height 5
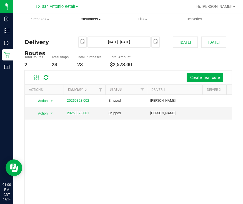
drag, startPoint x: 89, startPoint y: 16, endPoint x: 86, endPoint y: 22, distance: 7.1
click at [89, 16] on uib-tab-heading "Customers All customers Add a new customer All physicians" at bounding box center [90, 19] width 51 height 11
click at [83, 30] on li "All customers" at bounding box center [91, 33] width 52 height 7
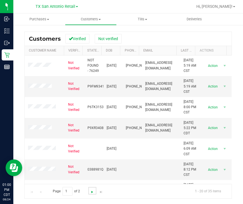
click at [92, 190] on span "Go to the next page" at bounding box center [92, 191] width 4 height 4
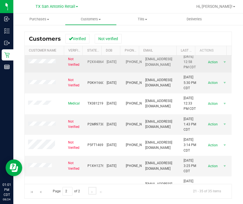
scroll to position [187, 0]
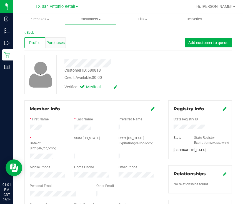
click at [51, 41] on span "Purchases" at bounding box center [55, 43] width 18 height 6
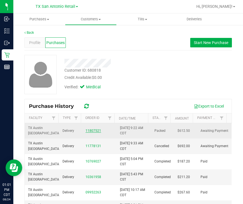
click at [92, 130] on link "11807521" at bounding box center [94, 131] width 16 height 4
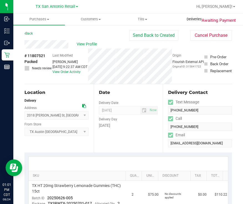
click at [190, 18] on span "Deliveries" at bounding box center [194, 19] width 30 height 5
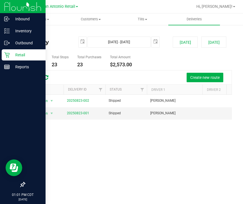
click at [9, 53] on icon at bounding box center [7, 55] width 6 height 6
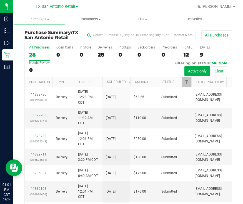
click at [59, 8] on span "TX San Antonio Retail" at bounding box center [56, 6] width 40 height 5
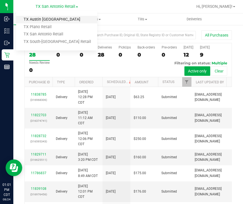
click at [54, 18] on link "TX Austin DC" at bounding box center [56, 20] width 81 height 8
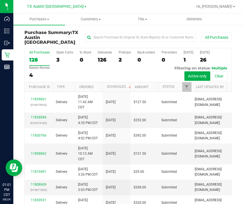
click at [122, 56] on div "2" at bounding box center [125, 59] width 12 height 6
click at [0, 0] on input "PickUps 2" at bounding box center [0, 0] width 0 height 0
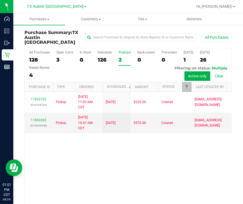
click at [184, 82] on link "Filter" at bounding box center [186, 86] width 9 height 9
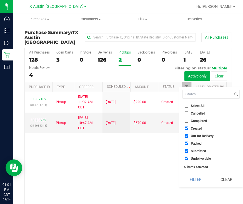
click at [186, 156] on input "Undeliverable" at bounding box center [187, 158] width 4 height 4
checkbox input "false"
click at [187, 149] on input "Submitted" at bounding box center [187, 151] width 4 height 4
checkbox input "false"
click at [185, 142] on input "Packed" at bounding box center [187, 143] width 4 height 4
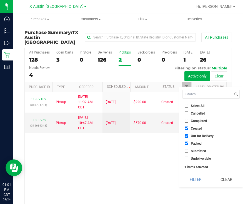
checkbox input "false"
click at [186, 137] on input "Out for Delivery" at bounding box center [187, 136] width 4 height 4
checkbox input "false"
click at [194, 181] on button "Filter" at bounding box center [196, 179] width 27 height 12
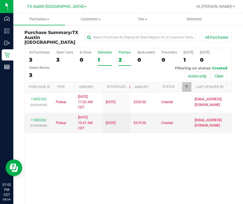
click at [105, 50] on div "Deliveries" at bounding box center [105, 52] width 14 height 4
click at [0, 0] on input "Deliveries 1" at bounding box center [0, 0] width 0 height 0
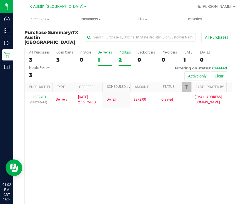
click at [125, 50] on label "PickUps 2" at bounding box center [125, 57] width 12 height 15
click at [0, 0] on input "PickUps 2" at bounding box center [0, 0] width 0 height 0
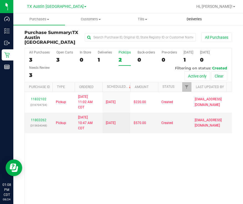
click at [196, 17] on span "Deliveries" at bounding box center [194, 19] width 30 height 5
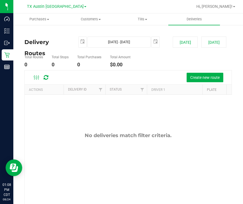
click at [42, 5] on div "TX Austin DC TX Austin DC TX Plano Retail TX San Antonio Retail TX South-Austin…" at bounding box center [56, 6] width 81 height 9
click at [48, 5] on span "TX Austin DC" at bounding box center [55, 6] width 57 height 5
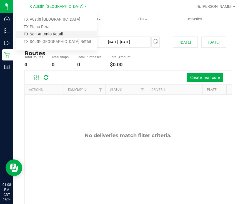
click at [45, 35] on link "TX San Antonio Retail" at bounding box center [56, 35] width 81 height 8
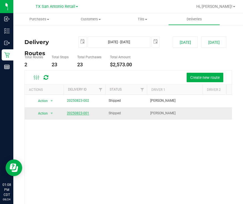
click at [76, 113] on link "20250823-001" at bounding box center [78, 113] width 22 height 4
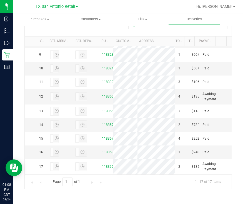
scroll to position [314, 0]
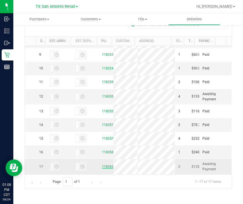
click at [102, 164] on link "11836215" at bounding box center [110, 166] width 16 height 4
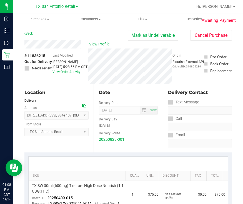
click at [102, 42] on span "View Profile" at bounding box center [100, 44] width 22 height 6
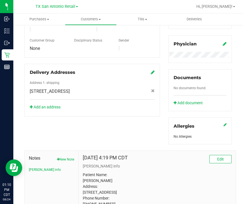
scroll to position [217, 0]
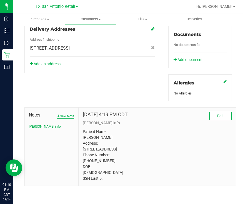
click at [65, 113] on button "New Note" at bounding box center [65, 115] width 17 height 5
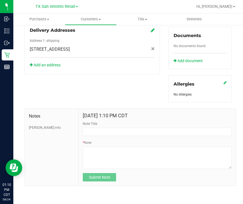
scroll to position [211, 0]
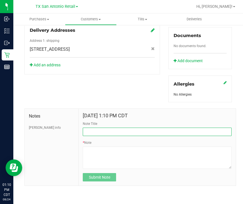
click at [100, 131] on input "Note Title" at bounding box center [157, 131] width 149 height 8
type input "NEW CURT Info"
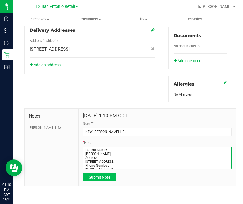
type textarea "Patient Name: Ramona Zambrano Address: 15 Sable Forest San Antonio, TX, 78259 P…"
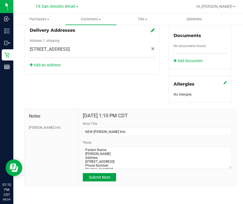
click at [90, 179] on span "Submit Note" at bounding box center [99, 177] width 21 height 4
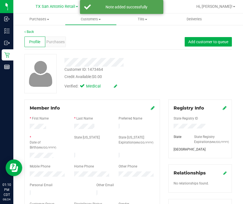
scroll to position [0, 0]
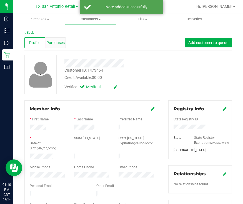
click at [58, 43] on span "Purchases" at bounding box center [55, 43] width 18 height 6
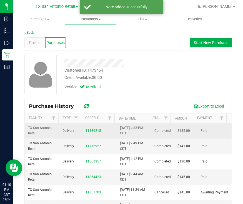
click at [89, 132] on div "11836215" at bounding box center [100, 130] width 28 height 5
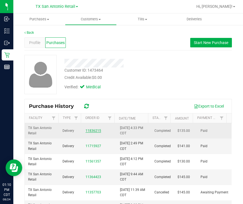
click at [88, 130] on link "11836215" at bounding box center [94, 131] width 16 height 4
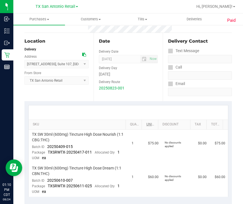
scroll to position [69, 0]
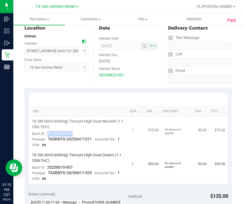
drag, startPoint x: 75, startPoint y: 133, endPoint x: 46, endPoint y: 131, distance: 29.5
click at [46, 131] on td "TX SW 30ml (600mg) Tincture High Dose Nourish (1:1 CBG:THC) Batch ID 20250409-0…" at bounding box center [79, 133] width 100 height 34
drag, startPoint x: 76, startPoint y: 167, endPoint x: 43, endPoint y: 168, distance: 33.4
click at [43, 168] on td "TX SW 30ml (600mg) Tincture High Dose Dream (1:1 CBN:THC) Batch ID 20250610-007…" at bounding box center [79, 166] width 100 height 33
drag, startPoint x: 43, startPoint y: 168, endPoint x: 81, endPoint y: 181, distance: 40.4
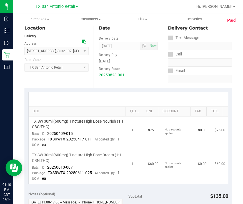
click at [81, 181] on td "TX SW 30ml (600mg) Tincture High Dose Dream (1:1 CBN:THC) Batch ID 20250610-007…" at bounding box center [79, 166] width 100 height 33
drag, startPoint x: 46, startPoint y: 167, endPoint x: 73, endPoint y: 167, distance: 27.0
click at [73, 167] on td "TX SW 30ml (600mg) Tincture High Dose Dream (1:1 CBN:THC) Batch ID 20250610-007…" at bounding box center [79, 166] width 100 height 33
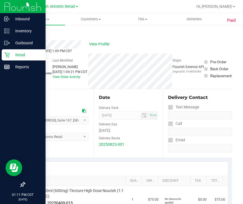
click at [9, 53] on icon at bounding box center [7, 55] width 6 height 6
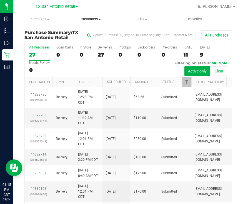
click at [88, 19] on span "Customers" at bounding box center [90, 19] width 51 height 5
click at [88, 33] on span "All customers" at bounding box center [85, 33] width 40 height 5
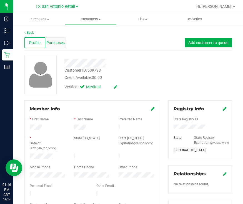
click at [57, 41] on span "Purchases" at bounding box center [55, 43] width 18 height 6
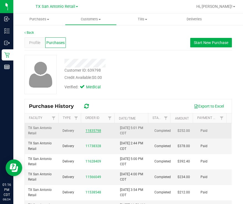
click at [92, 129] on link "11835798" at bounding box center [94, 131] width 16 height 4
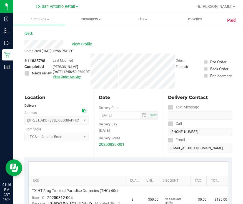
click at [66, 79] on link "View Order Activity" at bounding box center [67, 77] width 28 height 4
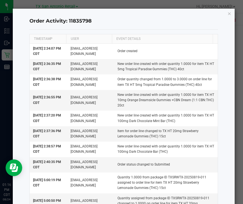
click at [176, 19] on h4 "Order Activity: 11835798" at bounding box center [123, 21] width 189 height 7
click at [222, 16] on div "Order Activity: 11835798 TIMESTAMP USER EVENT DETAILS Aug 23, 2025 2:34:07 PM C…" at bounding box center [124, 204] width 222 height 390
click at [228, 12] on icon "button" at bounding box center [230, 13] width 4 height 7
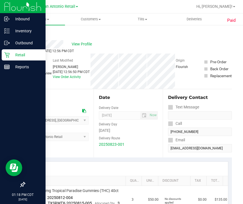
click at [13, 58] on p "Retail" at bounding box center [26, 54] width 33 height 7
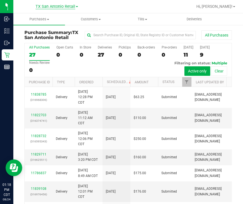
click at [48, 8] on span "TX San Antonio Retail" at bounding box center [56, 6] width 40 height 5
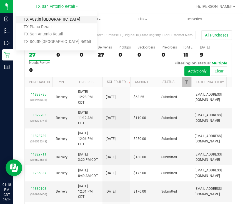
click at [49, 20] on link "TX Austin DC" at bounding box center [56, 20] width 81 height 8
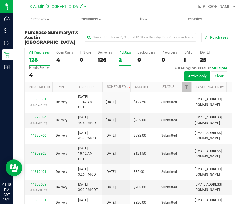
click at [122, 56] on div "2" at bounding box center [125, 59] width 12 height 6
click at [0, 0] on input "PickUps 2" at bounding box center [0, 0] width 0 height 0
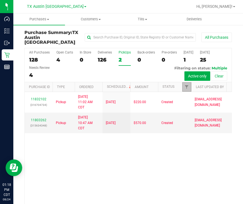
click at [187, 82] on link "Filter" at bounding box center [186, 86] width 9 height 9
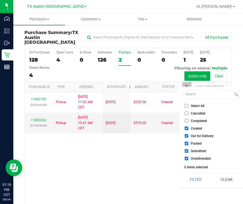
click at [186, 136] on input "Out for Delivery" at bounding box center [187, 136] width 4 height 4
checkbox input "false"
click at [187, 144] on input "Packed" at bounding box center [187, 143] width 4 height 4
checkbox input "false"
click at [192, 149] on span "Submitted" at bounding box center [198, 150] width 15 height 3
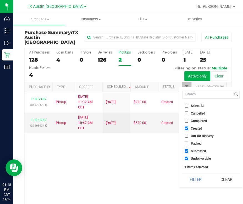
click at [189, 149] on input "Submitted" at bounding box center [187, 151] width 4 height 4
checkbox input "false"
click at [191, 159] on span "Undeliverable" at bounding box center [201, 158] width 20 height 3
click at [189, 159] on input "Undeliverable" at bounding box center [187, 158] width 4 height 4
checkbox input "false"
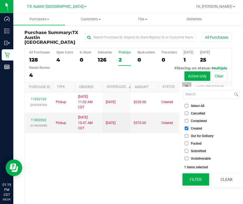
click at [194, 180] on button "Filter" at bounding box center [196, 179] width 27 height 12
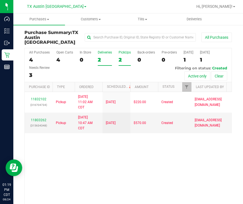
click at [103, 56] on div "2" at bounding box center [105, 59] width 14 height 6
click at [0, 0] on input "Deliveries 2" at bounding box center [0, 0] width 0 height 0
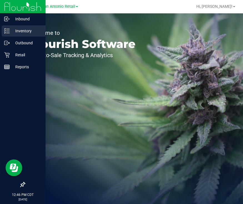
click at [18, 32] on p "Inventory" at bounding box center [26, 31] width 33 height 7
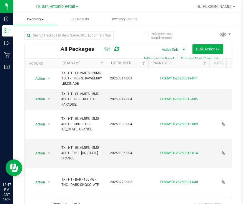
click at [41, 19] on span "Inventory" at bounding box center [35, 19] width 45 height 5
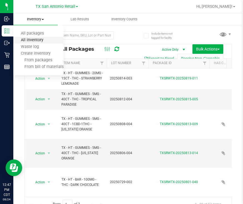
click at [35, 41] on span "All inventory" at bounding box center [32, 40] width 38 height 5
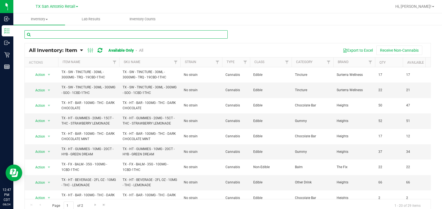
click at [55, 36] on input "text" at bounding box center [125, 34] width 203 height 8
type input "dreamsic"
